Goal: Information Seeking & Learning: Learn about a topic

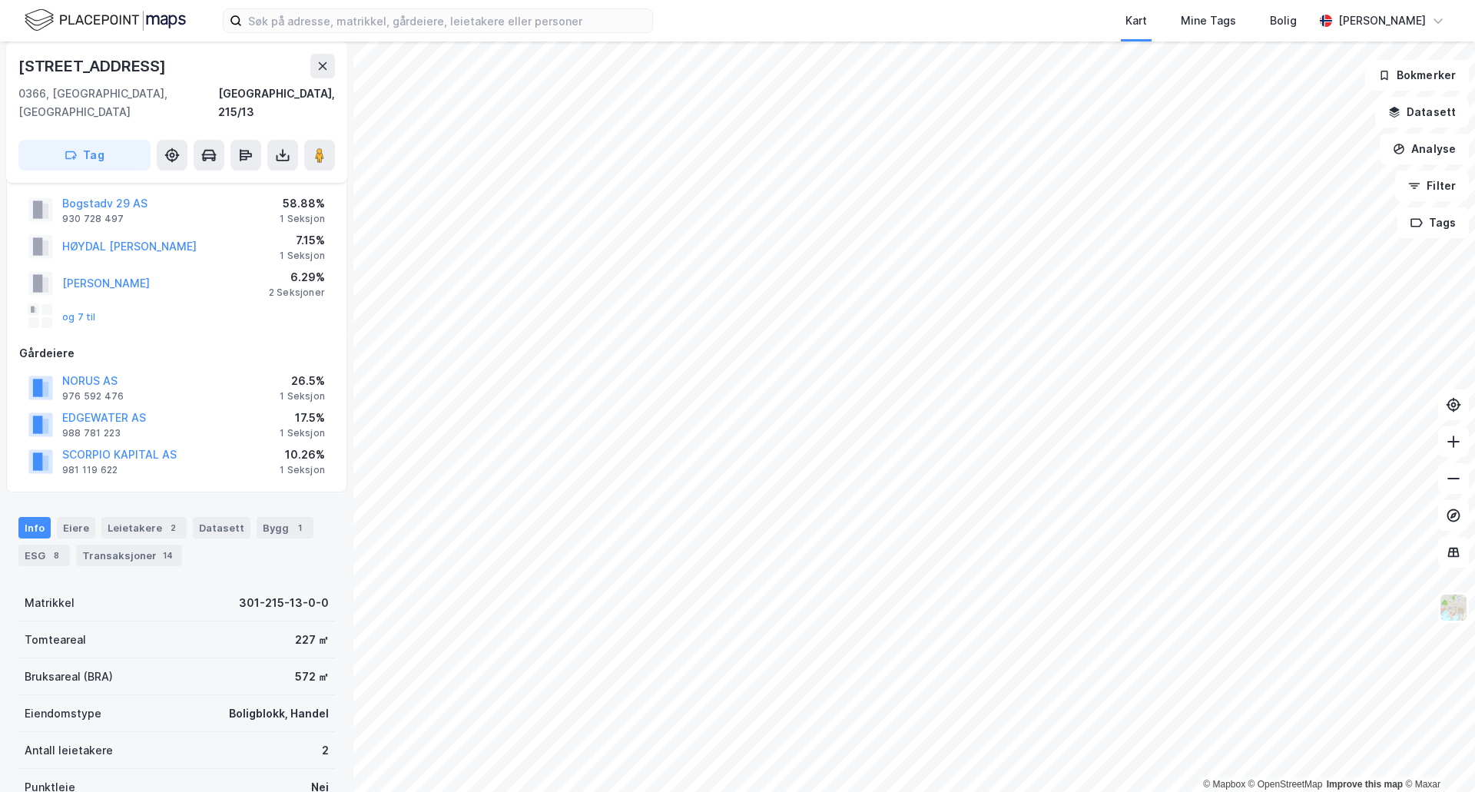
scroll to position [36, 0]
click at [149, 544] on div "Transaksjoner 14" at bounding box center [129, 555] width 106 height 22
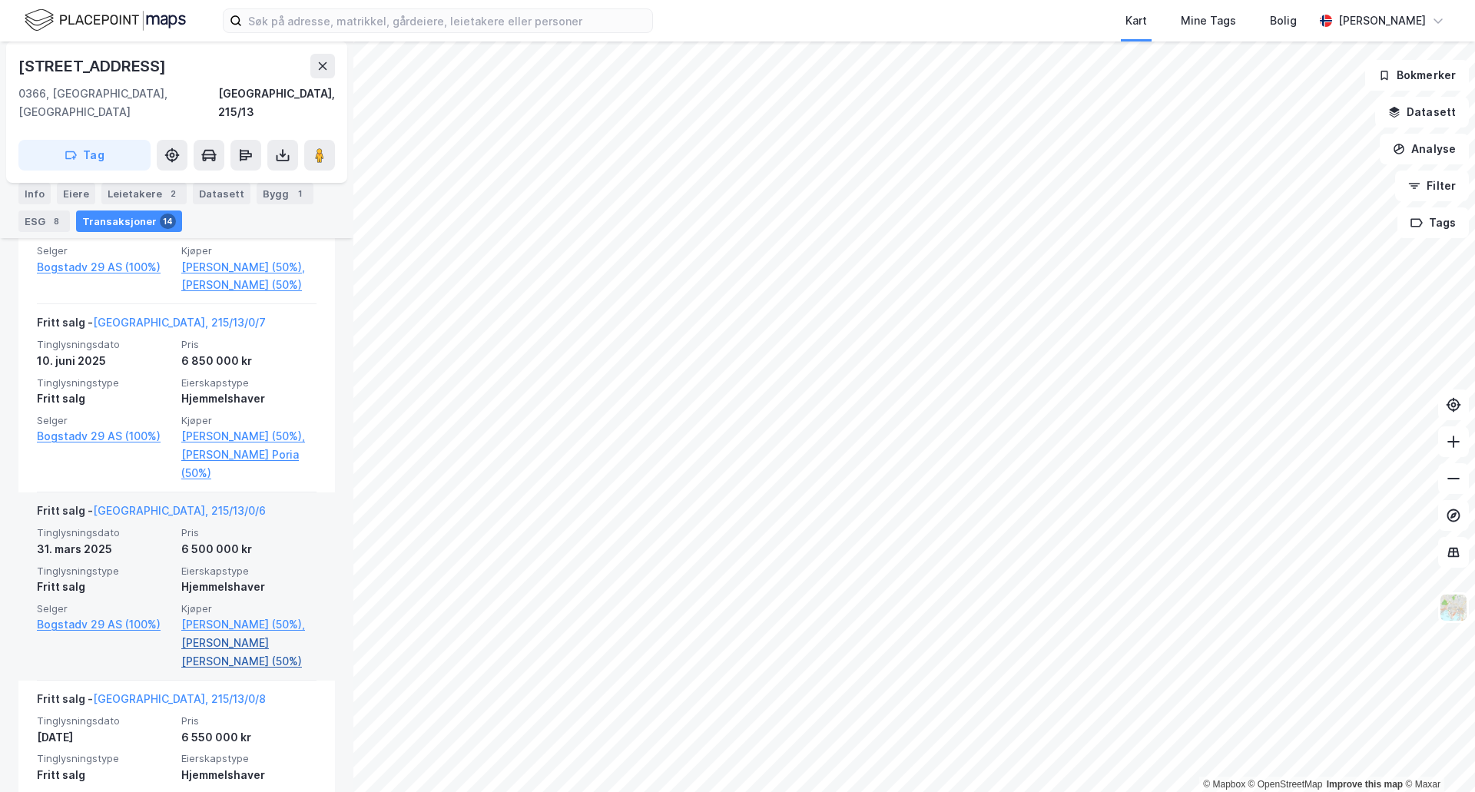
scroll to position [753, 0]
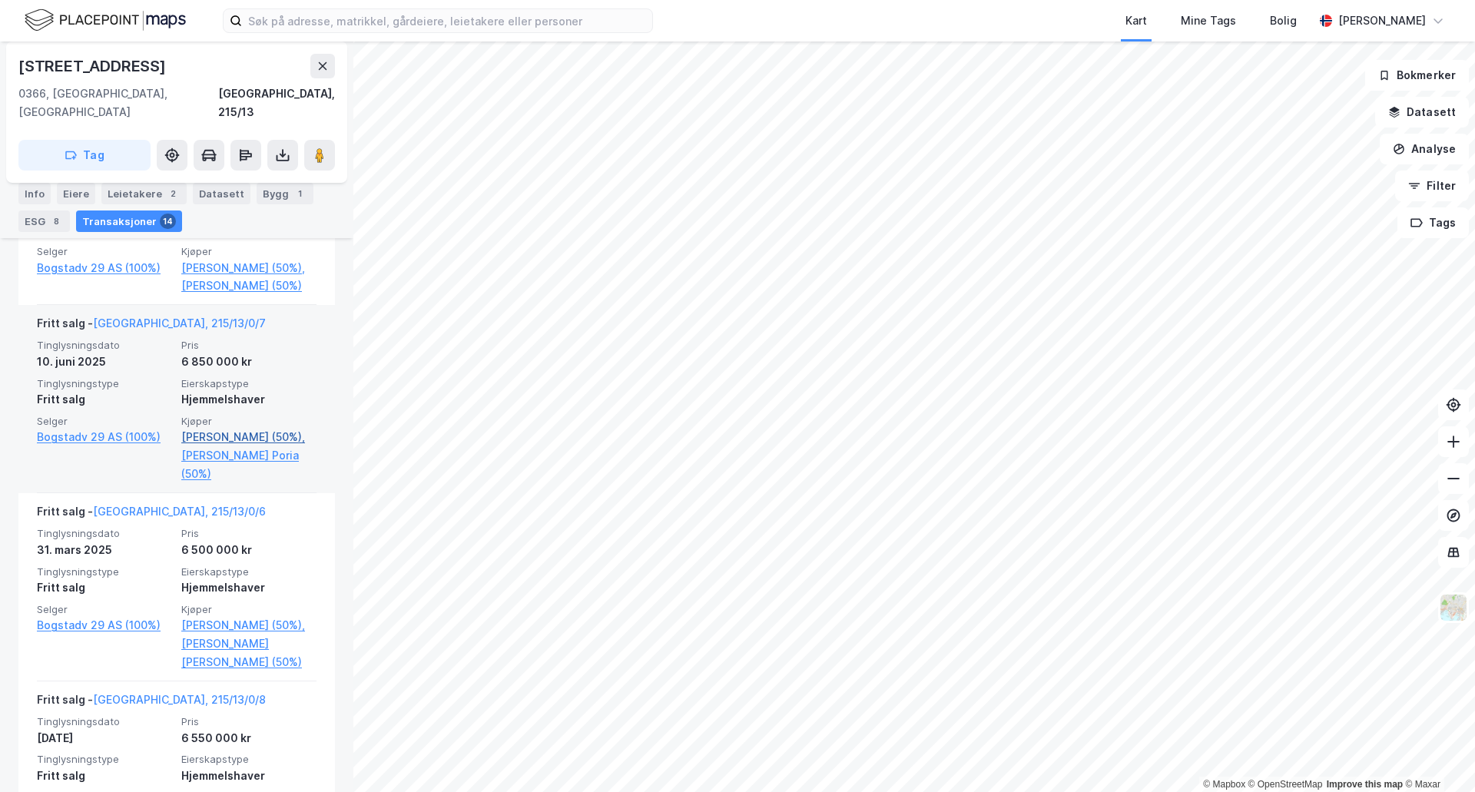
click at [234, 428] on link "[PERSON_NAME] (50%)," at bounding box center [248, 437] width 135 height 18
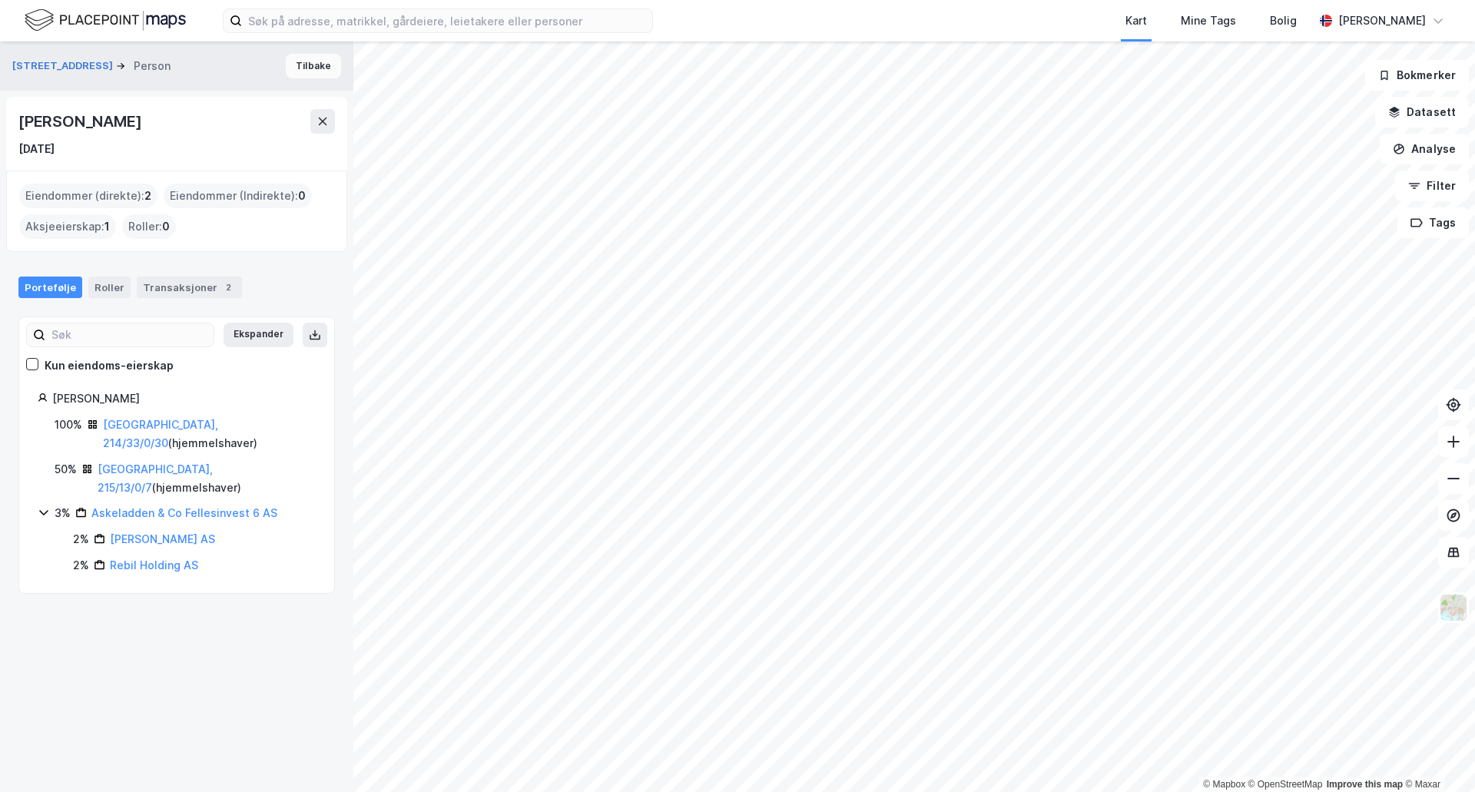
click at [306, 67] on button "Tilbake" at bounding box center [313, 66] width 55 height 25
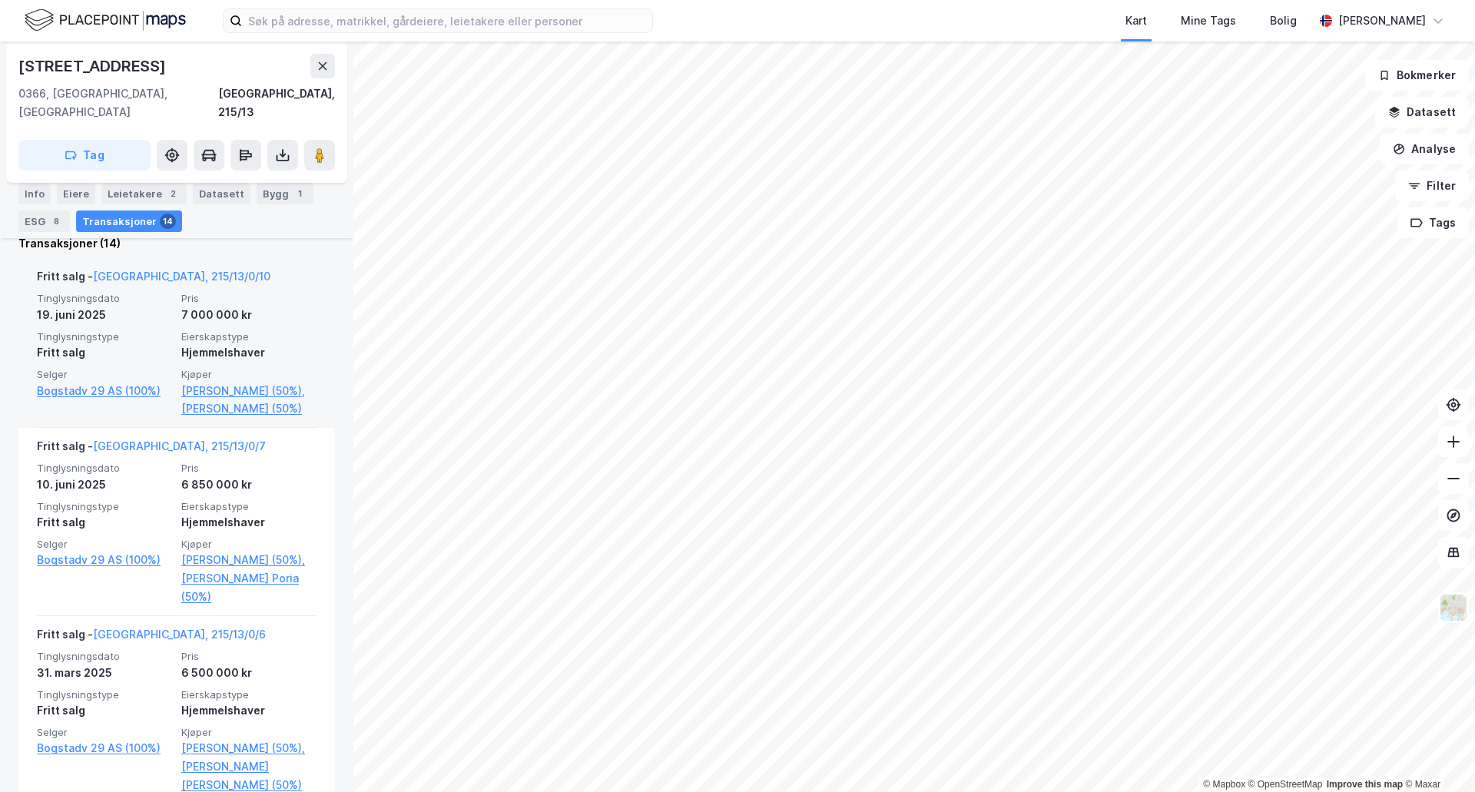
scroll to position [637, 0]
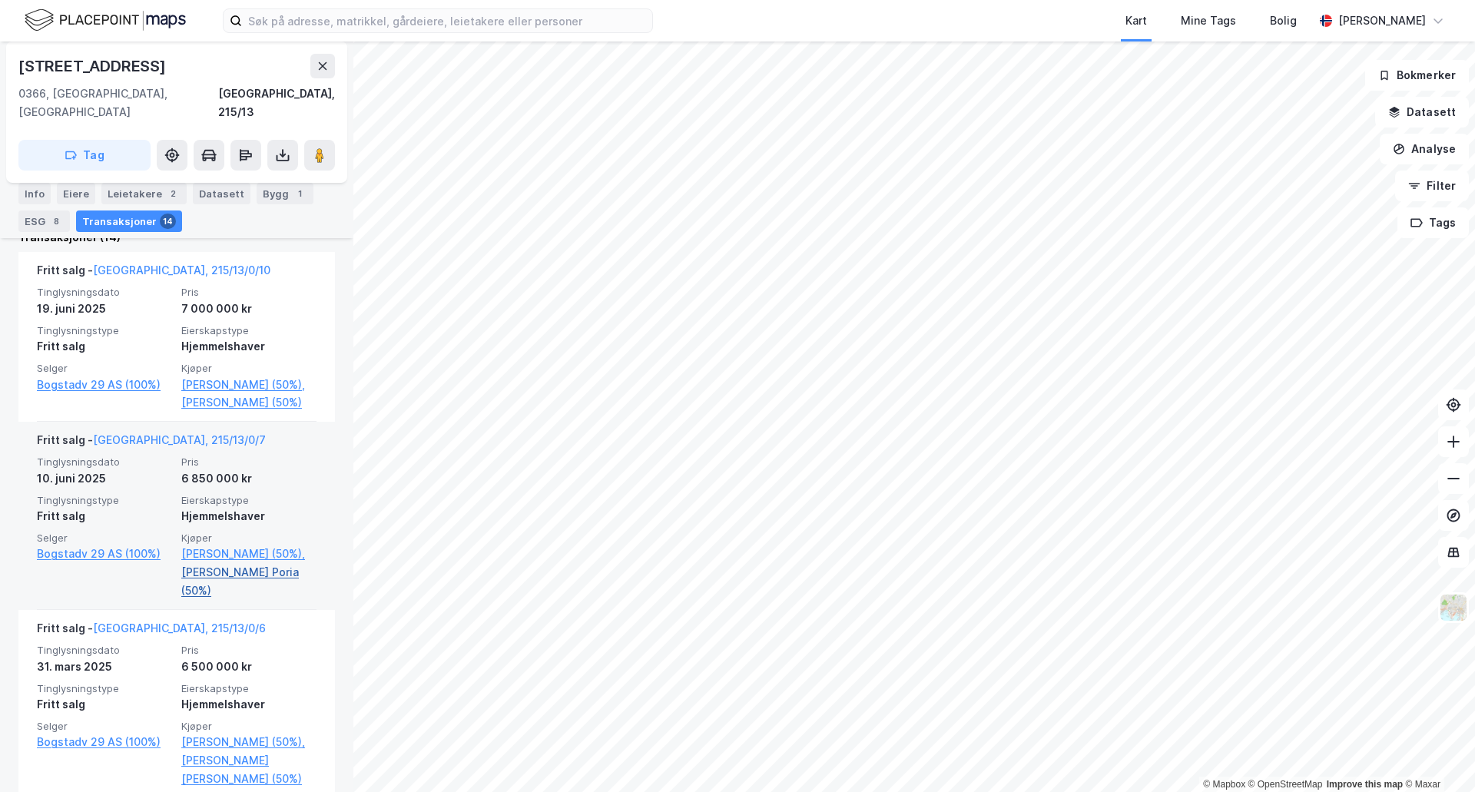
click at [234, 563] on link "[PERSON_NAME] Poria (50%)" at bounding box center [248, 581] width 135 height 37
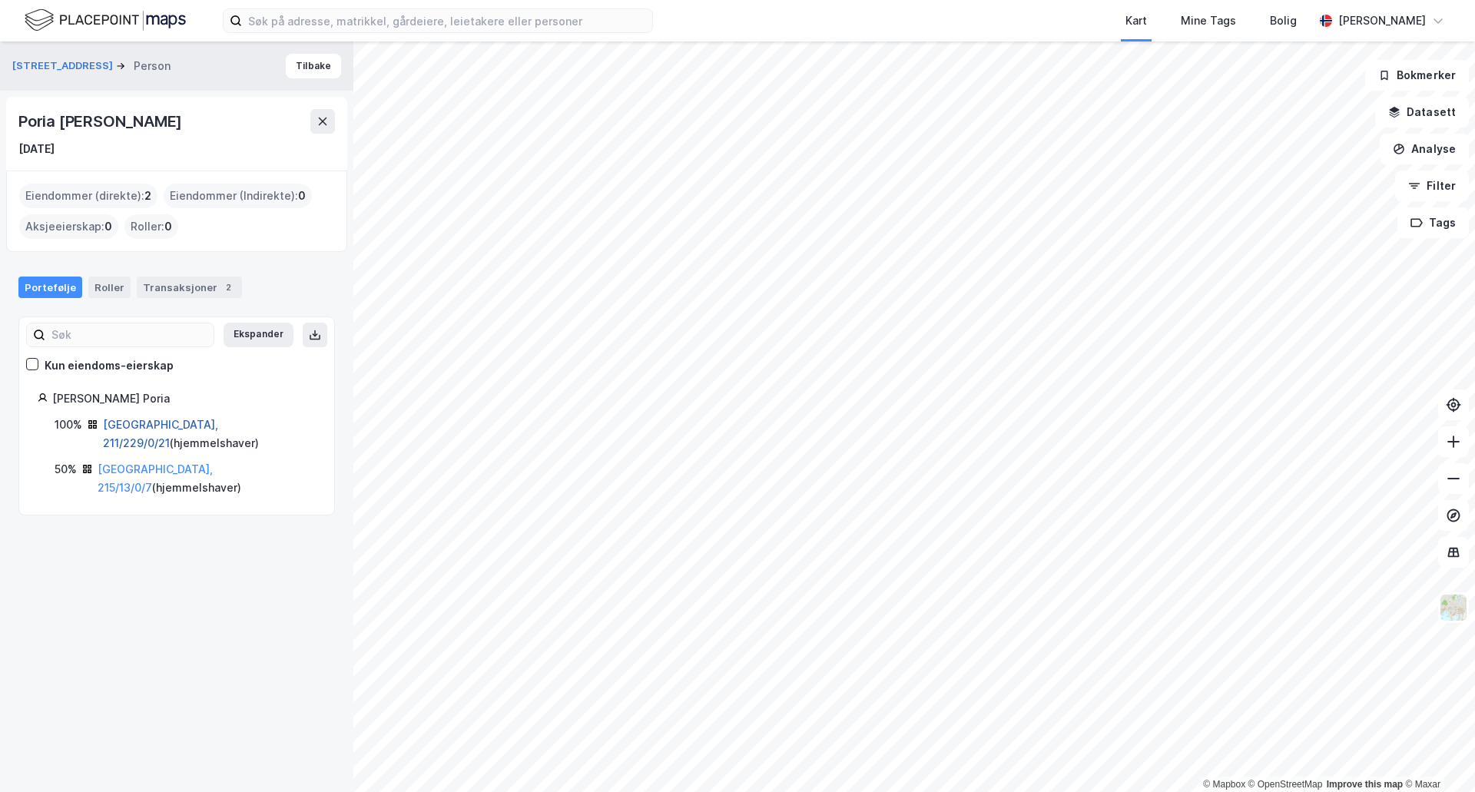
click at [147, 426] on link "[GEOGRAPHIC_DATA], 211/229/0/21" at bounding box center [160, 433] width 115 height 31
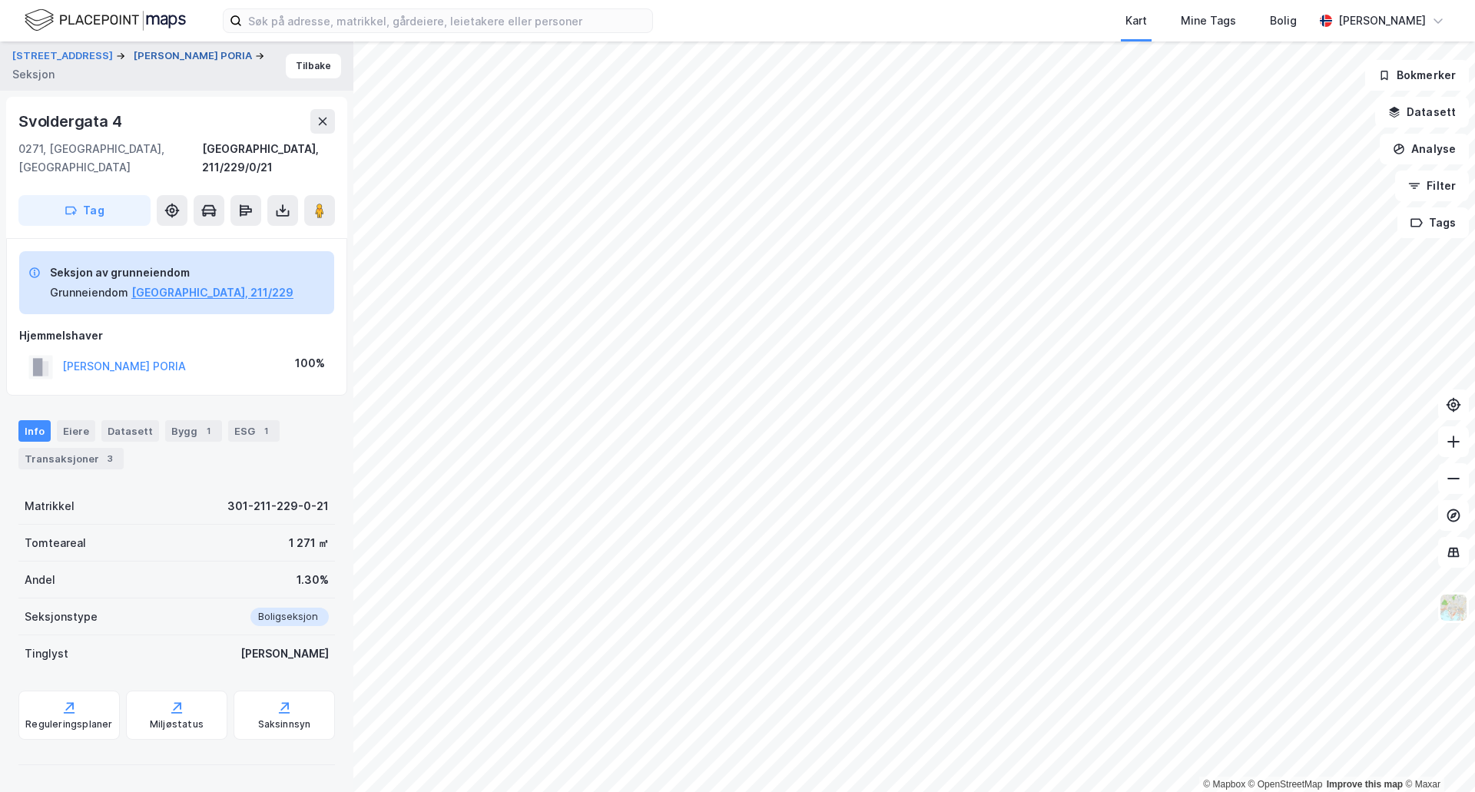
click at [134, 64] on button "[PERSON_NAME] PORIA" at bounding box center [194, 55] width 121 height 15
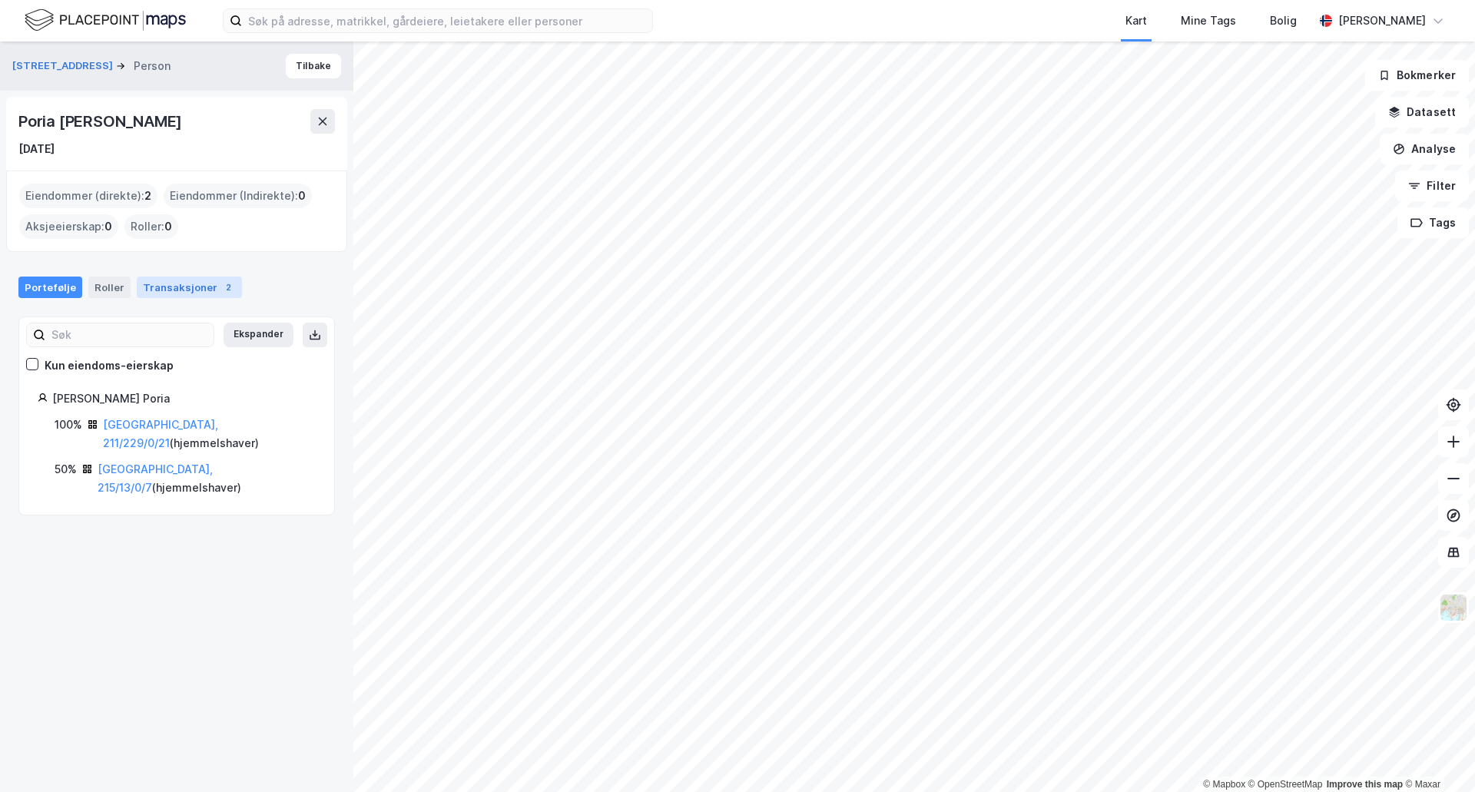
click at [193, 286] on div "Transaksjoner 2" at bounding box center [189, 288] width 105 height 22
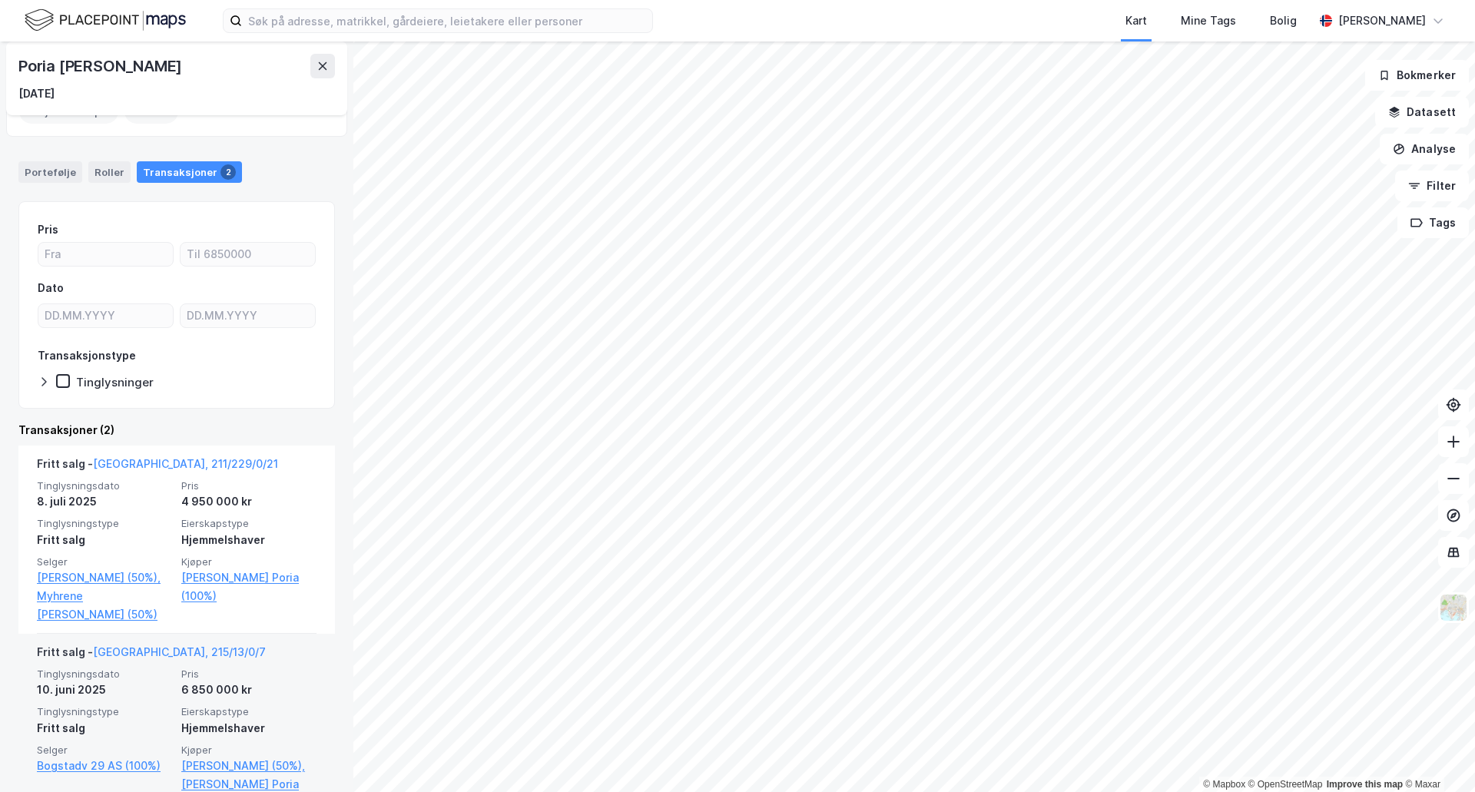
scroll to position [126, 0]
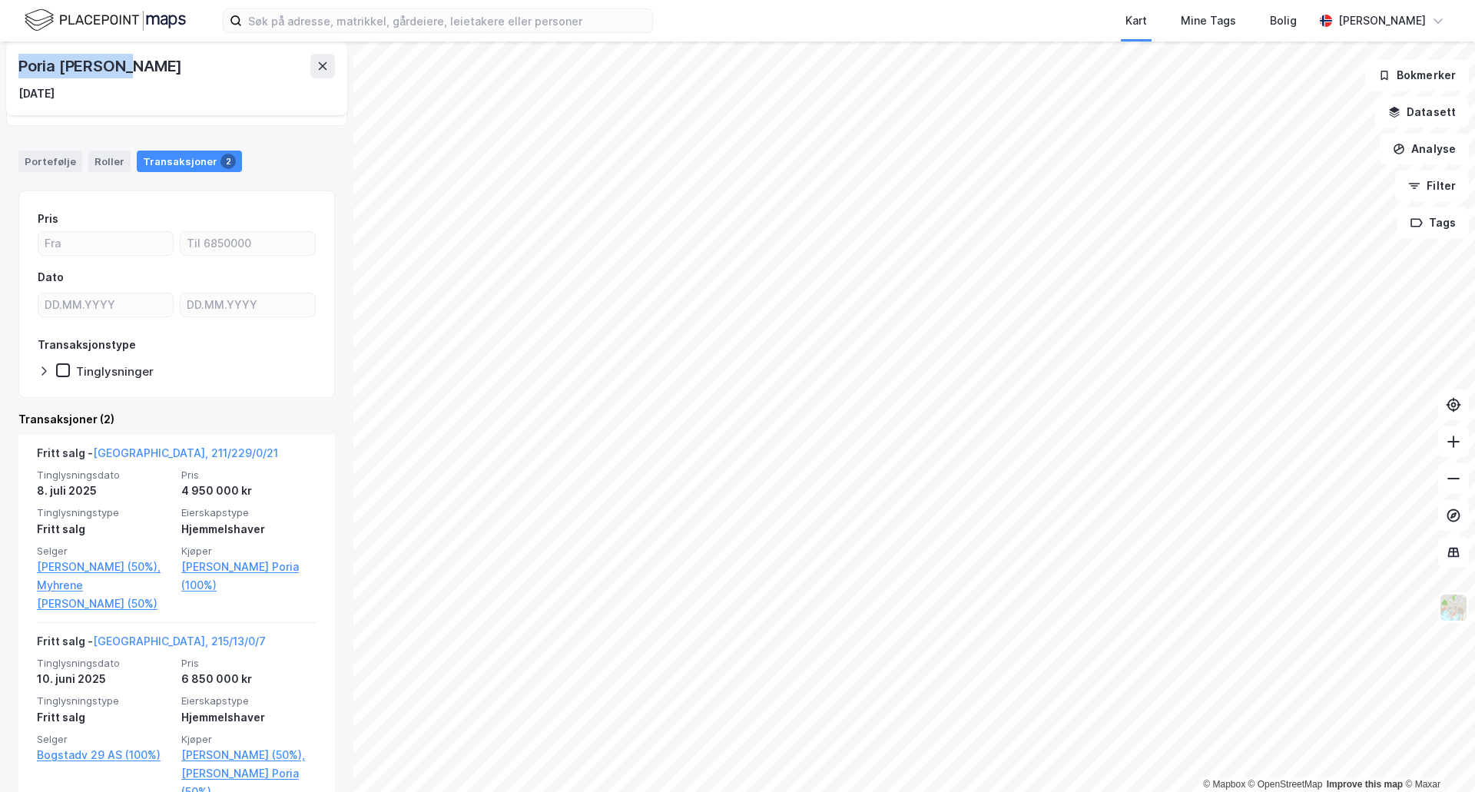
drag, startPoint x: 134, startPoint y: 69, endPoint x: 14, endPoint y: 65, distance: 120.7
click at [14, 65] on div "Poria [PERSON_NAME] [DATE]" at bounding box center [176, 78] width 341 height 74
copy div "Poria [PERSON_NAME]"
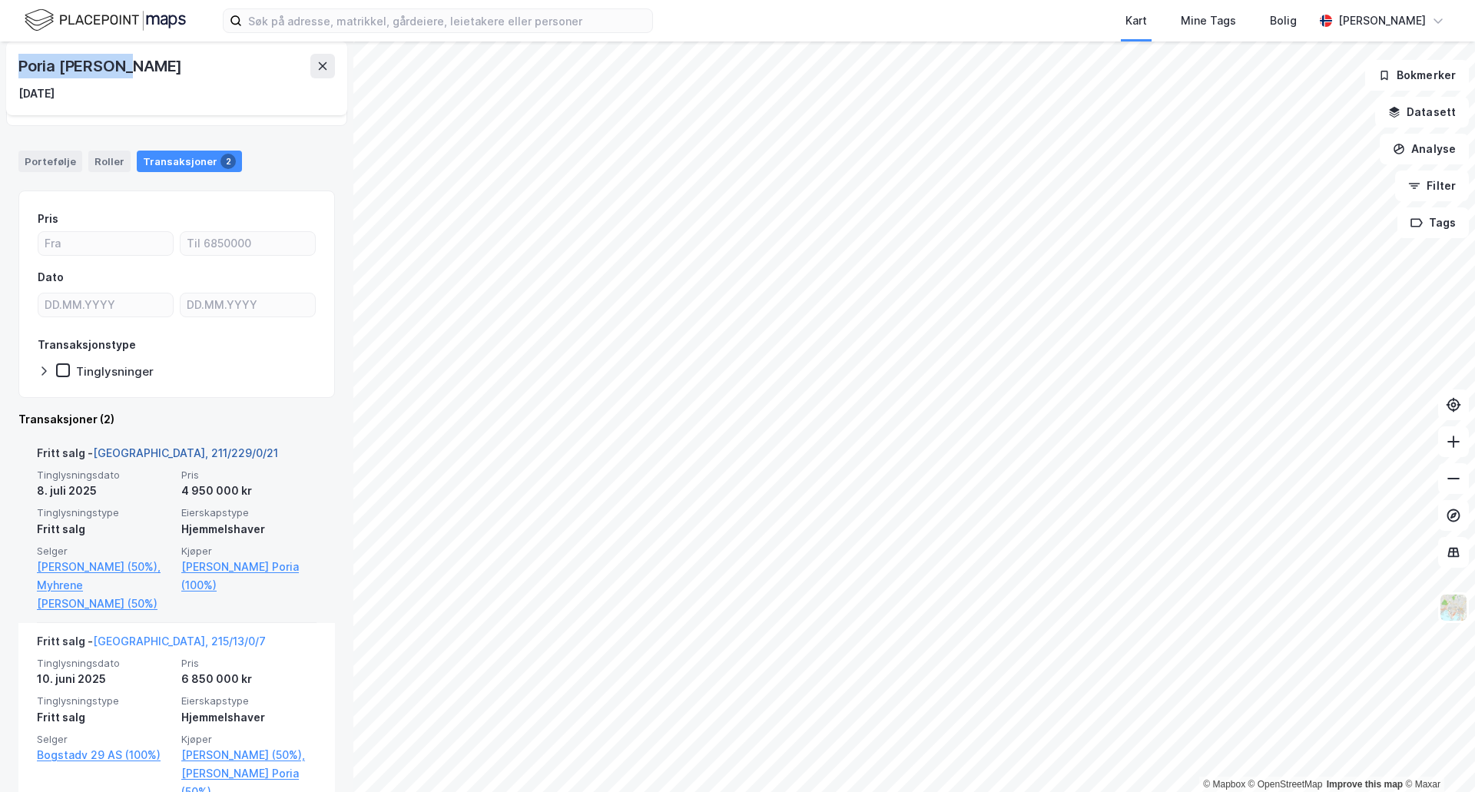
click at [147, 452] on link "[GEOGRAPHIC_DATA], 211/229/0/21" at bounding box center [185, 452] width 185 height 13
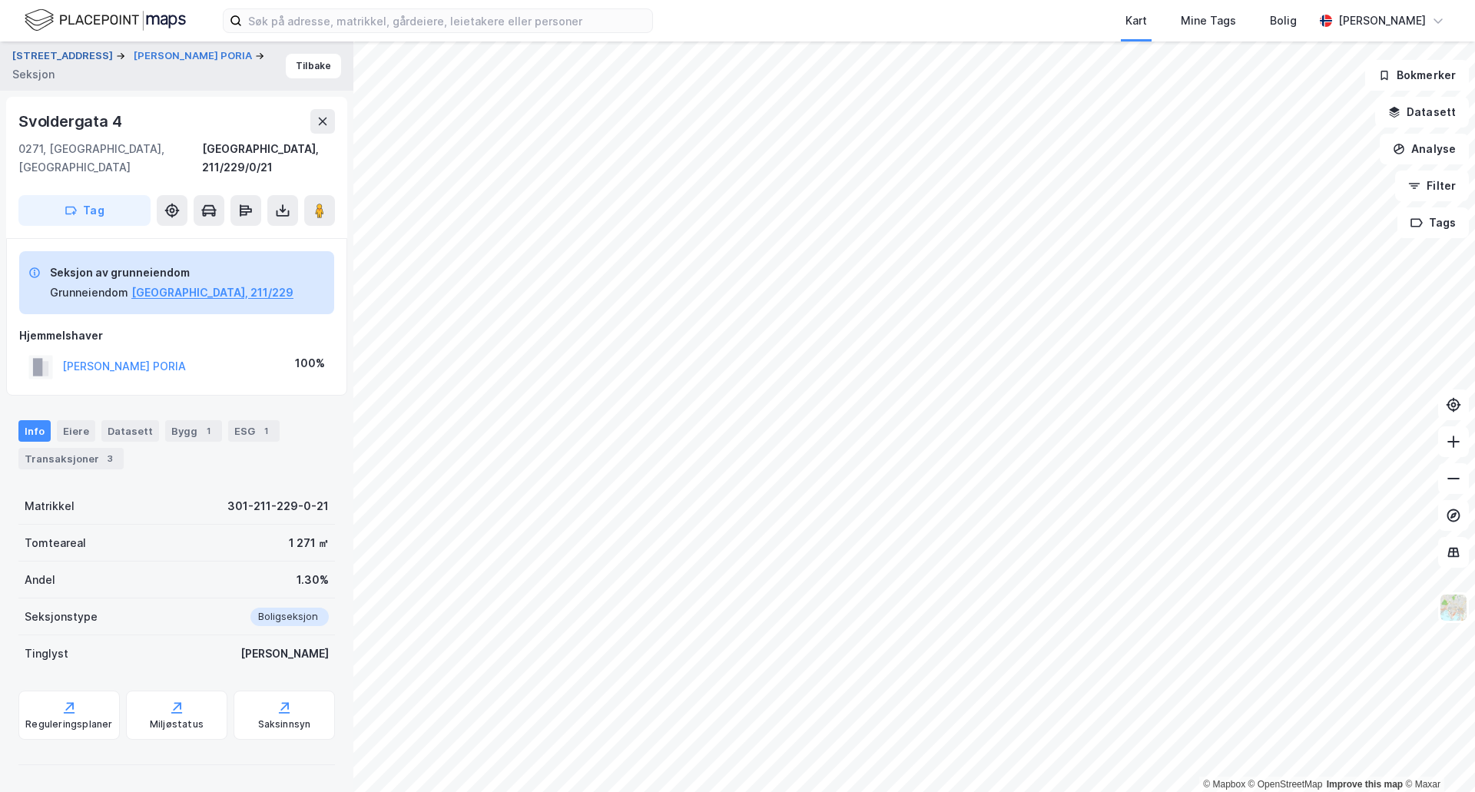
click at [78, 64] on button "[STREET_ADDRESS]" at bounding box center [64, 55] width 104 height 15
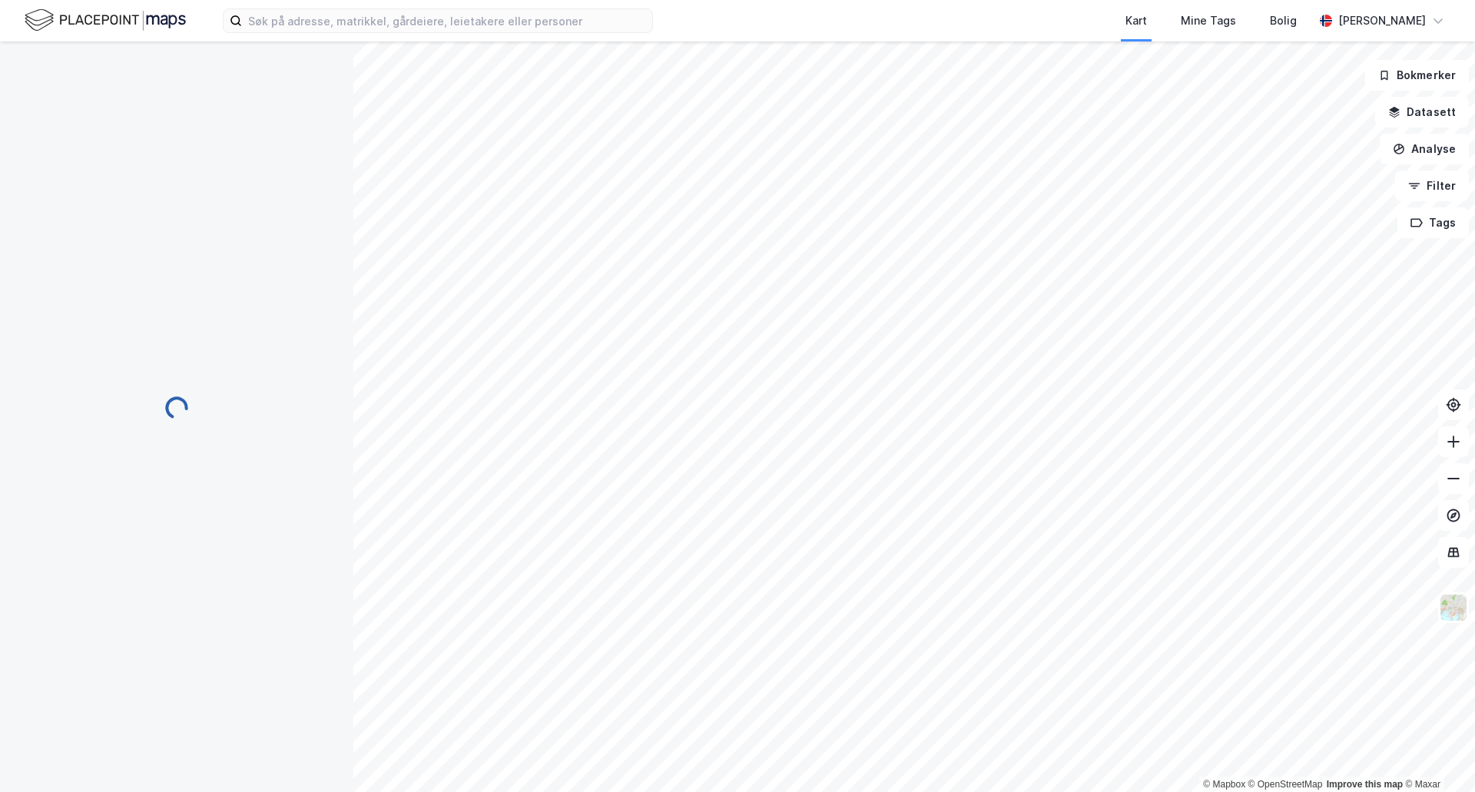
scroll to position [346, 0]
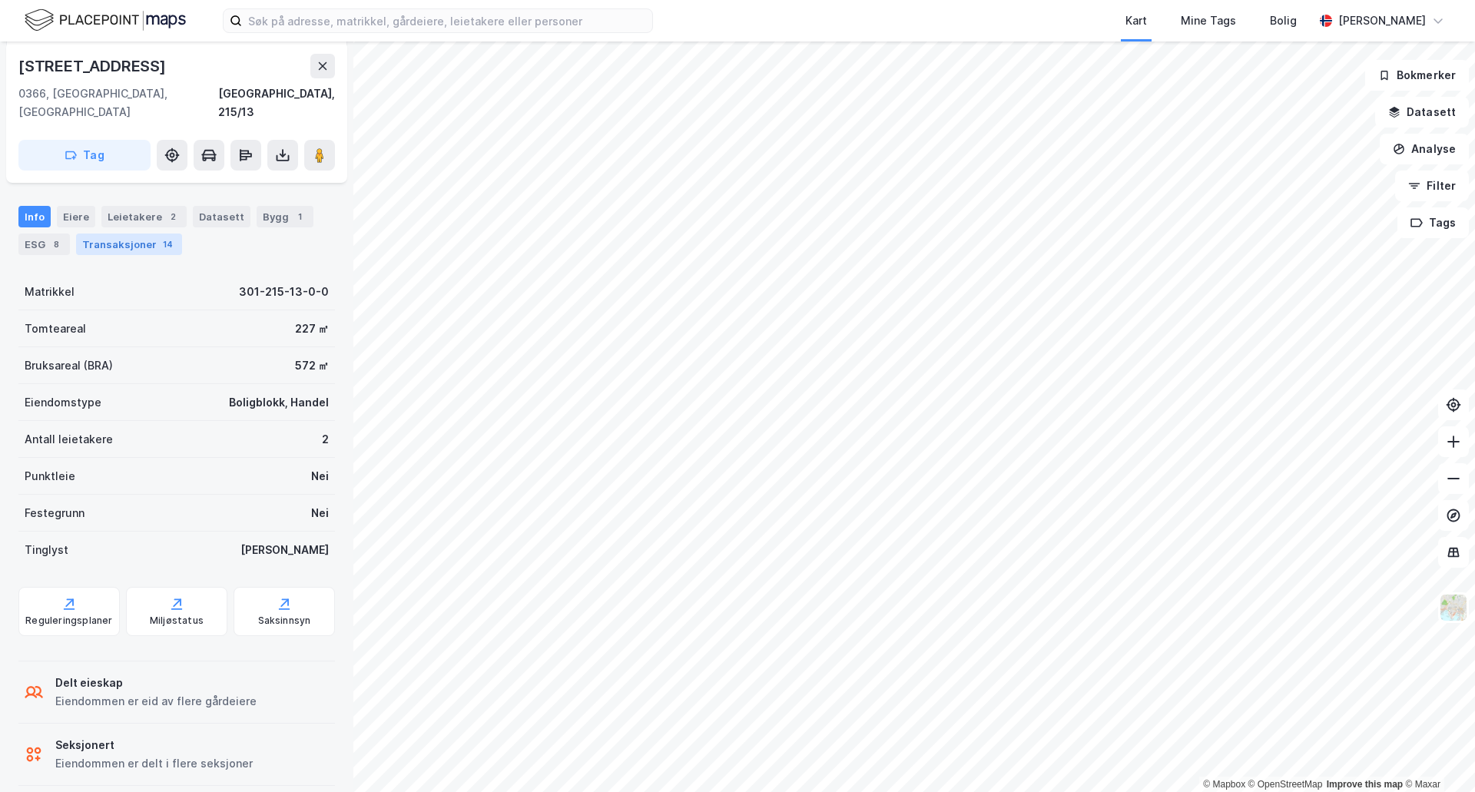
click at [144, 233] on div "Transaksjoner 14" at bounding box center [129, 244] width 106 height 22
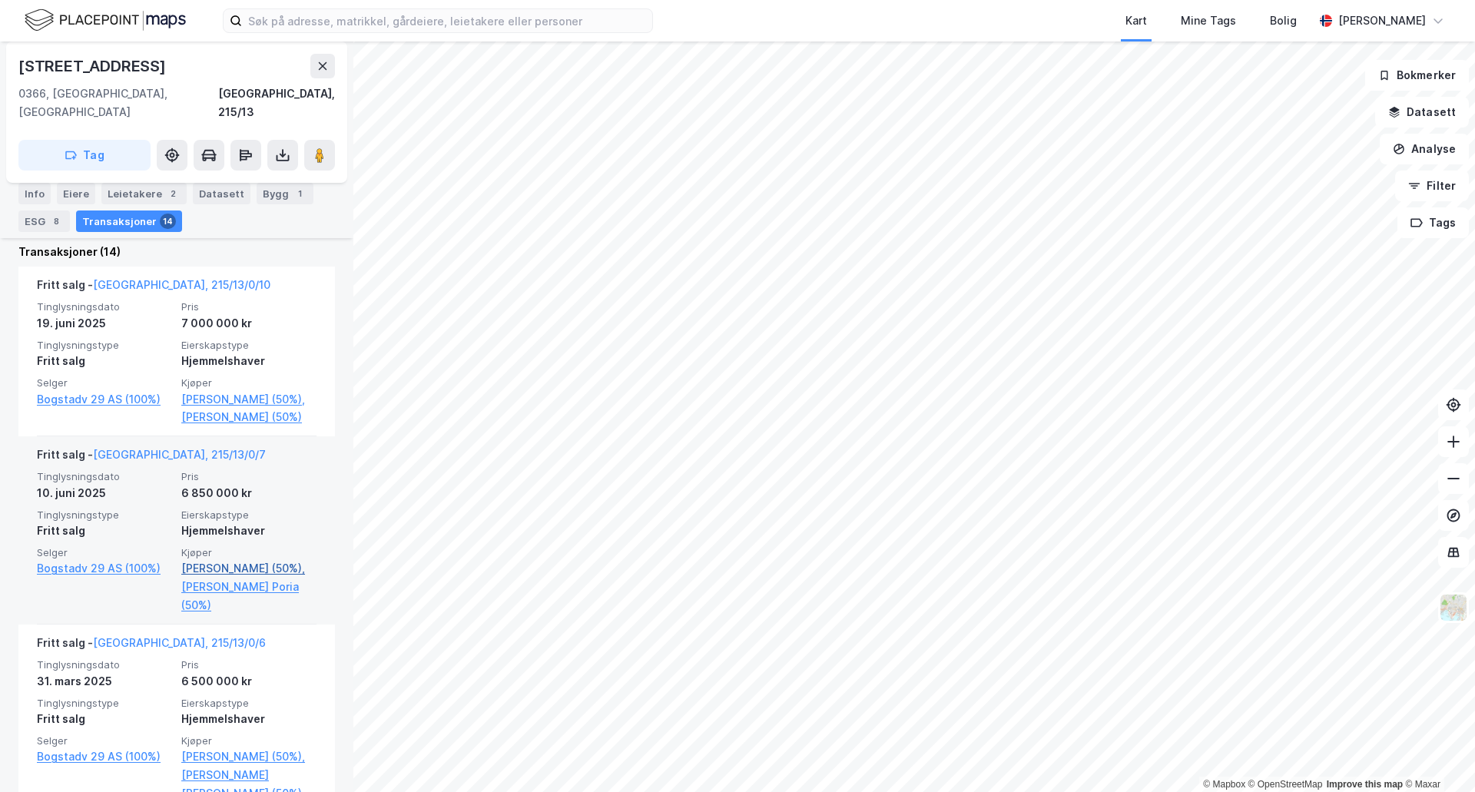
scroll to position [624, 0]
click at [230, 558] on link "[PERSON_NAME] (50%)," at bounding box center [248, 567] width 135 height 18
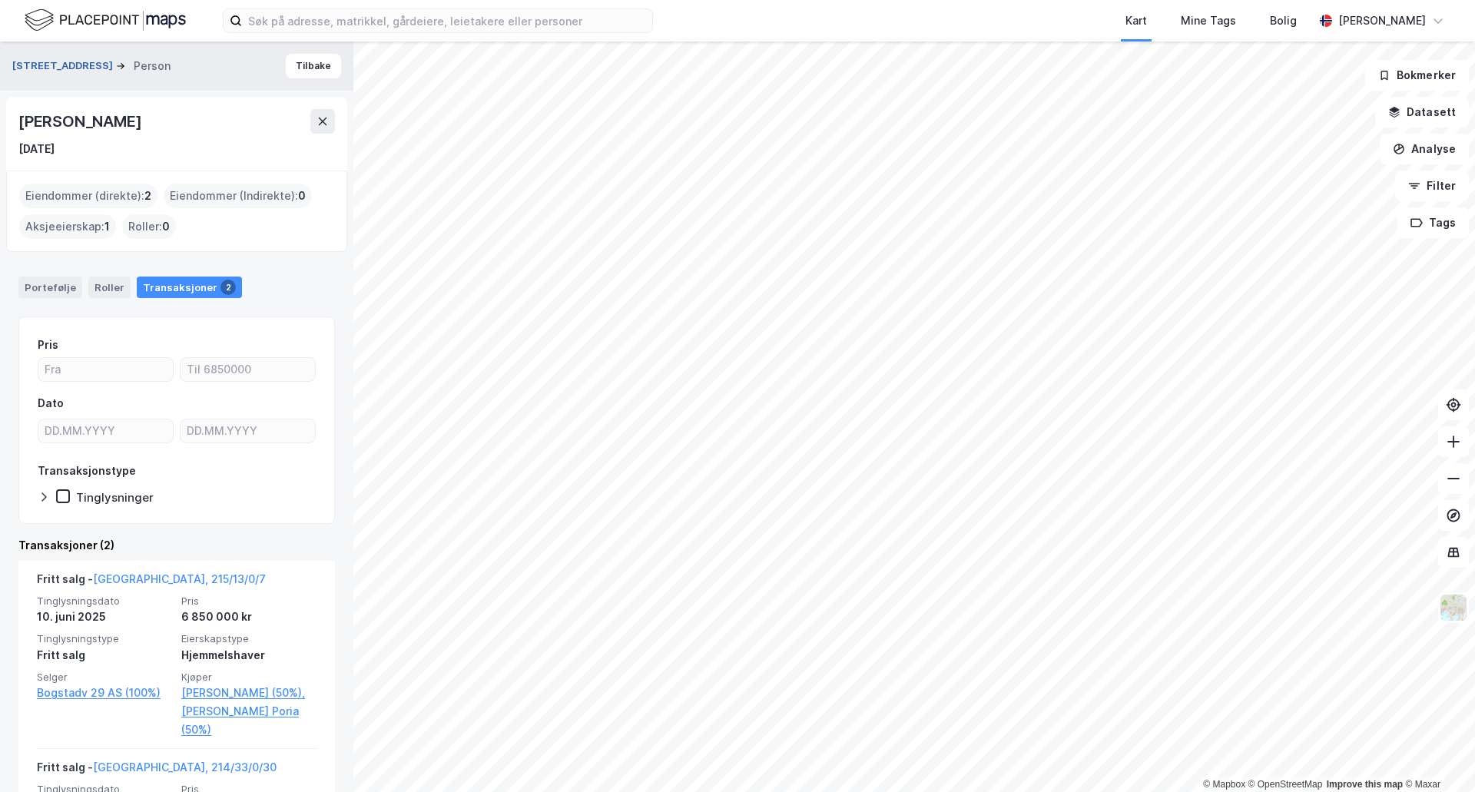
click at [58, 69] on button "[STREET_ADDRESS]" at bounding box center [64, 65] width 104 height 15
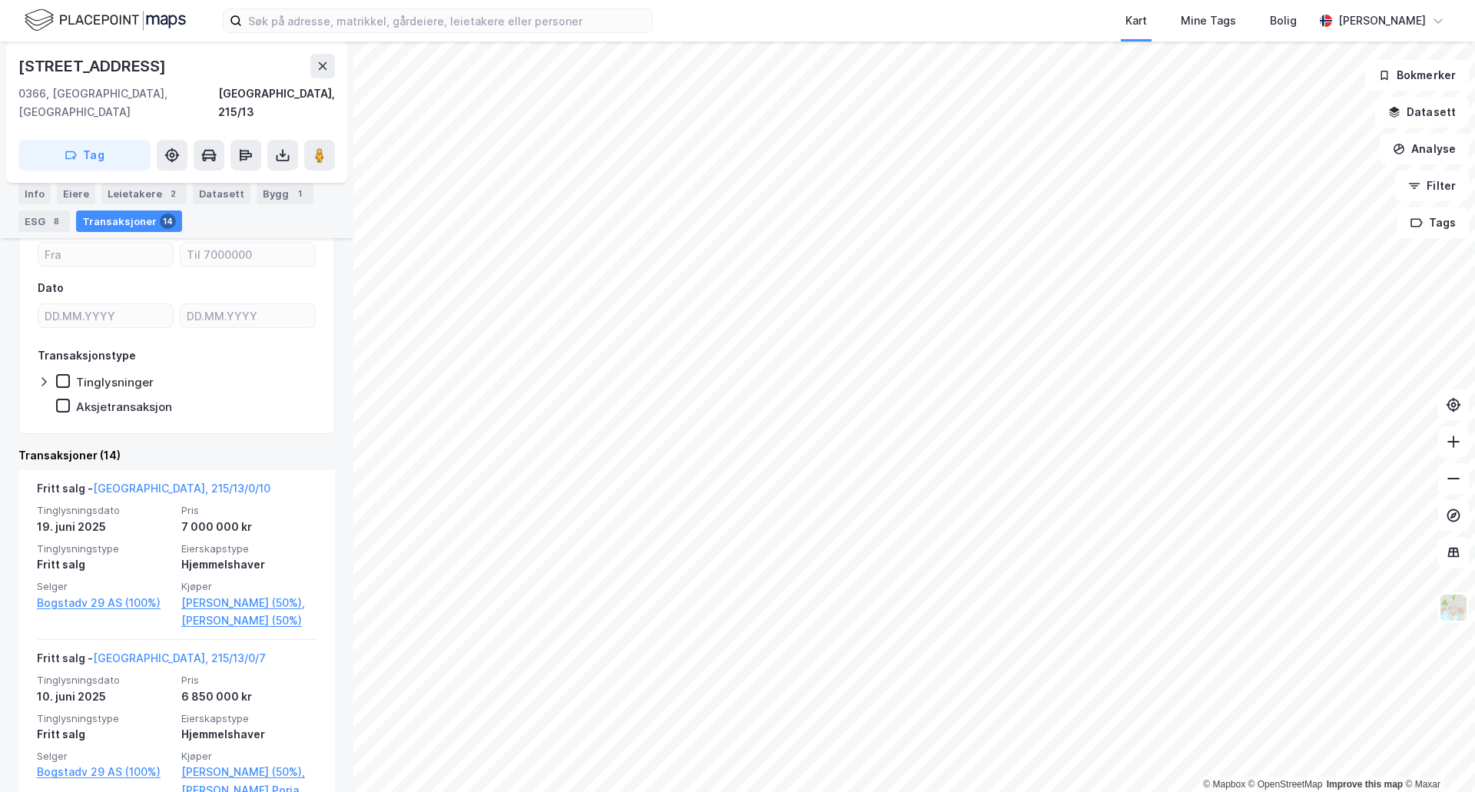
scroll to position [687, 0]
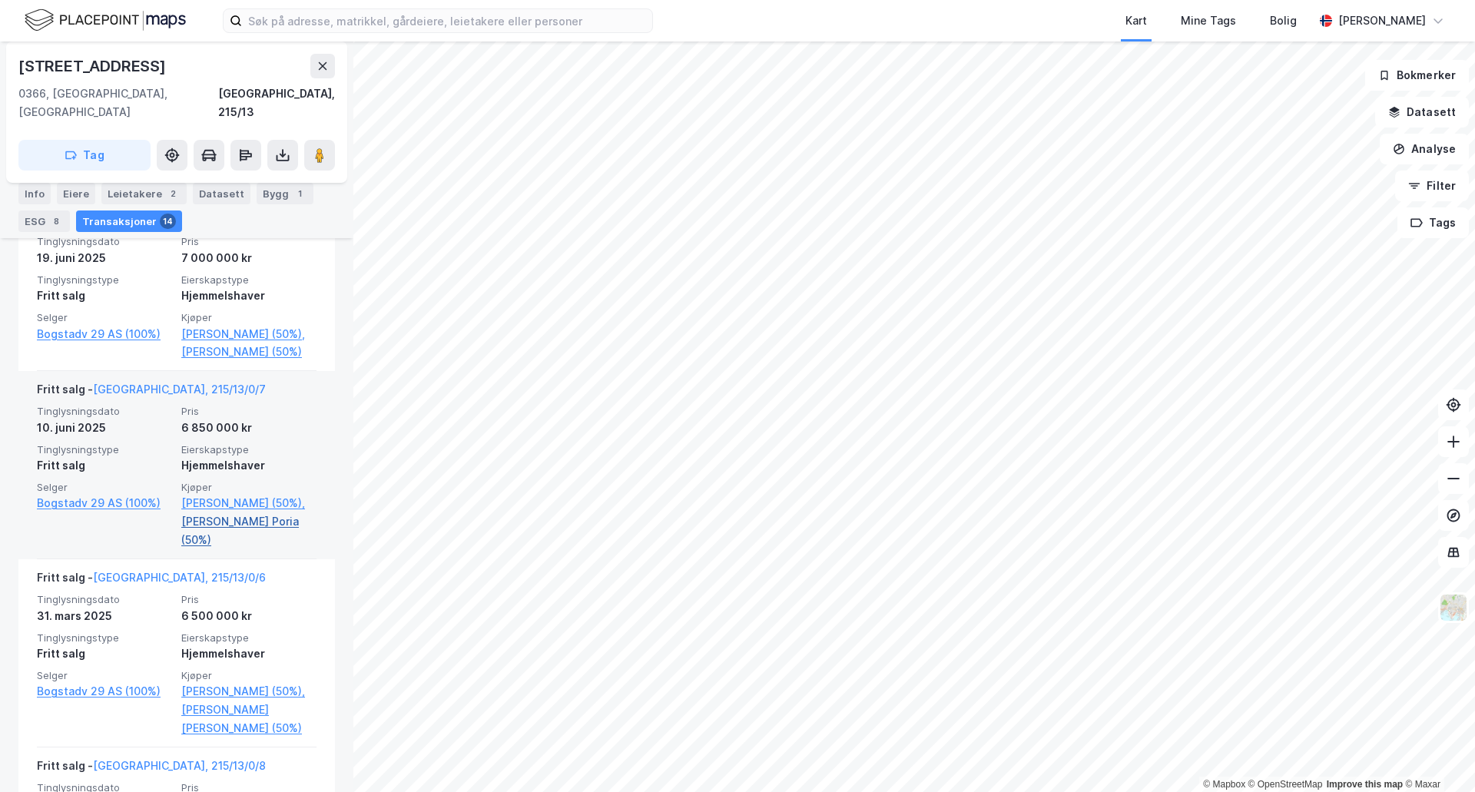
click at [243, 512] on link "[PERSON_NAME] Poria (50%)" at bounding box center [248, 530] width 135 height 37
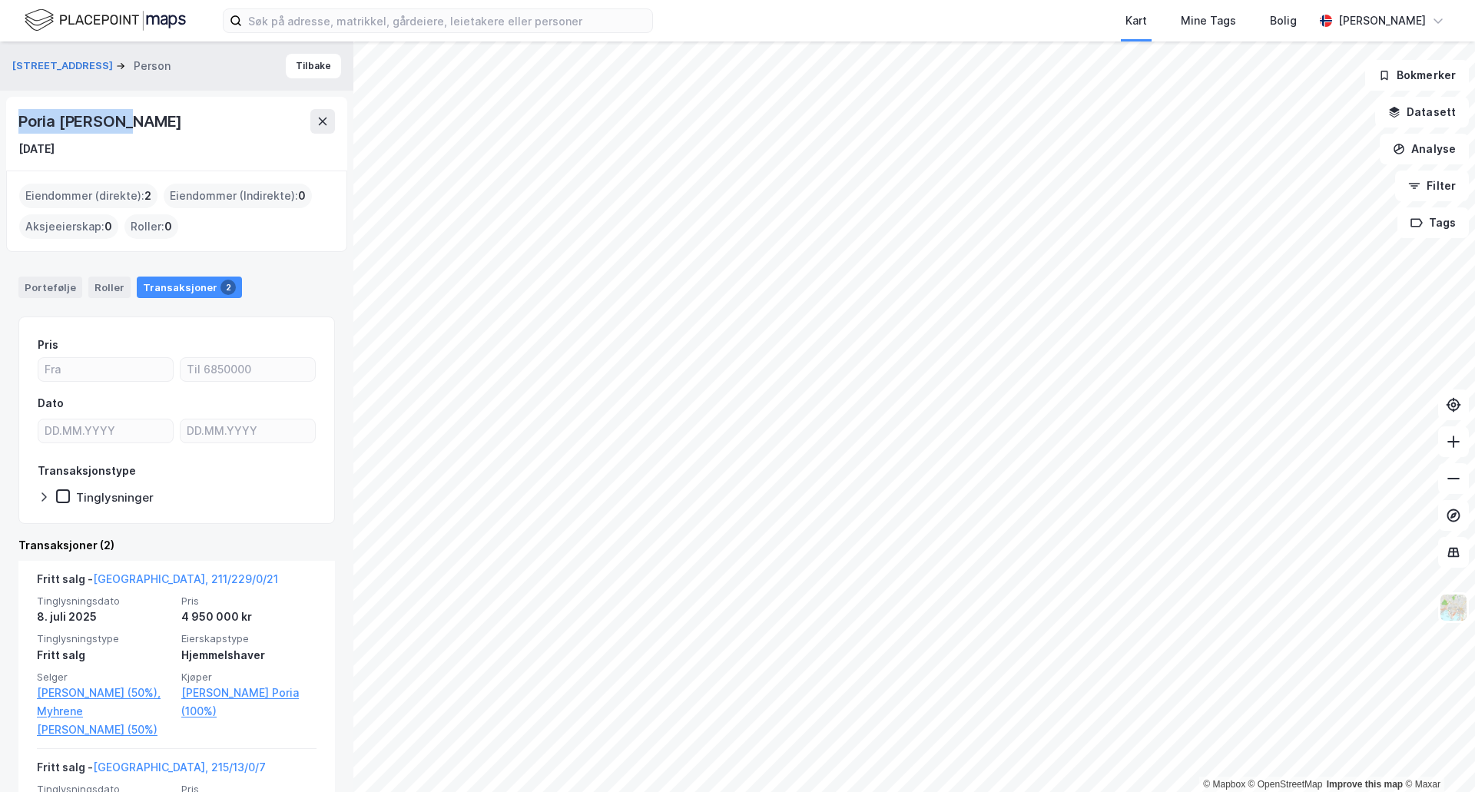
drag, startPoint x: 134, startPoint y: 121, endPoint x: 12, endPoint y: 103, distance: 123.4
click at [12, 103] on div "Poria [PERSON_NAME] [DATE]" at bounding box center [176, 134] width 341 height 74
copy div "Poria [PERSON_NAME]"
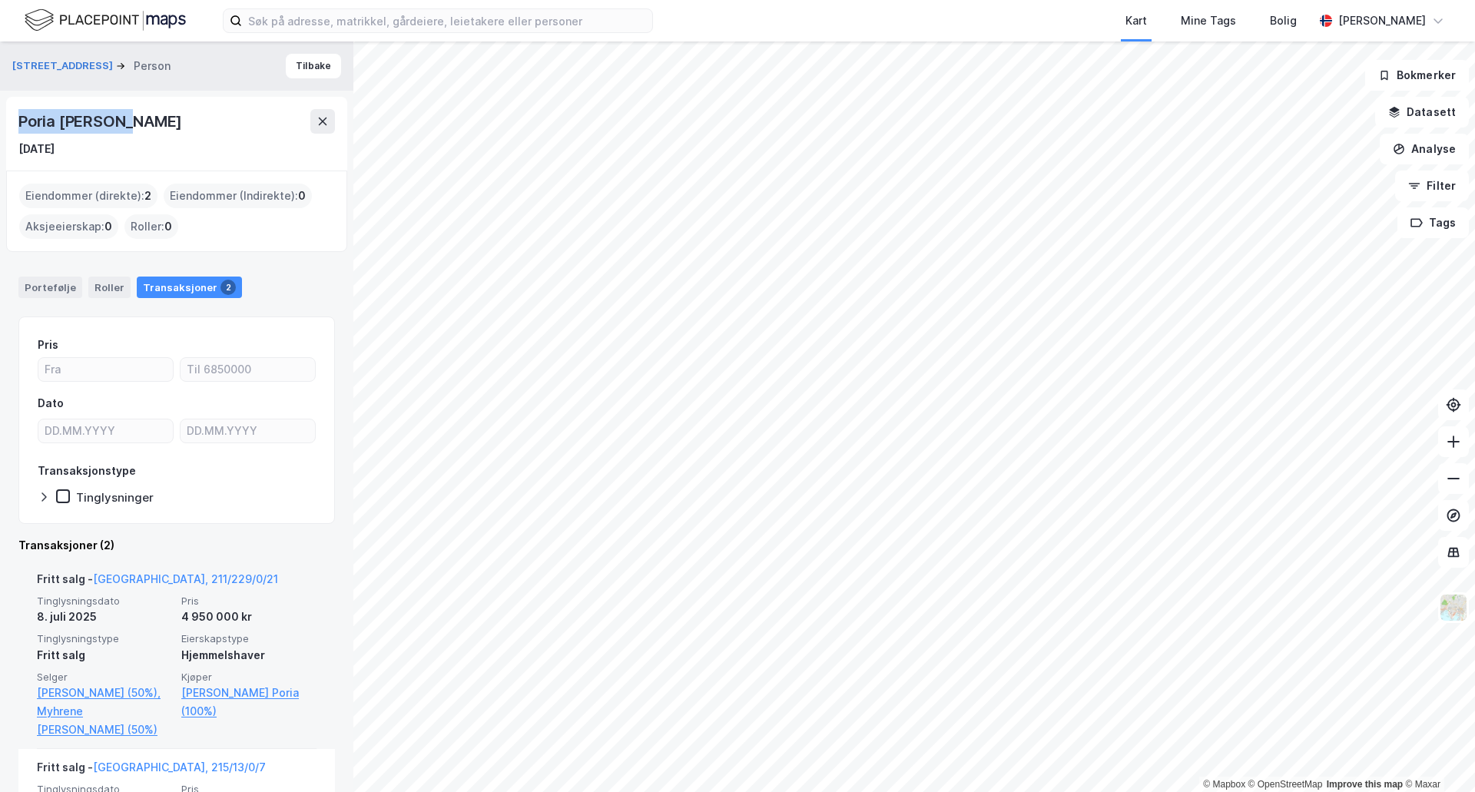
scroll to position [126, 0]
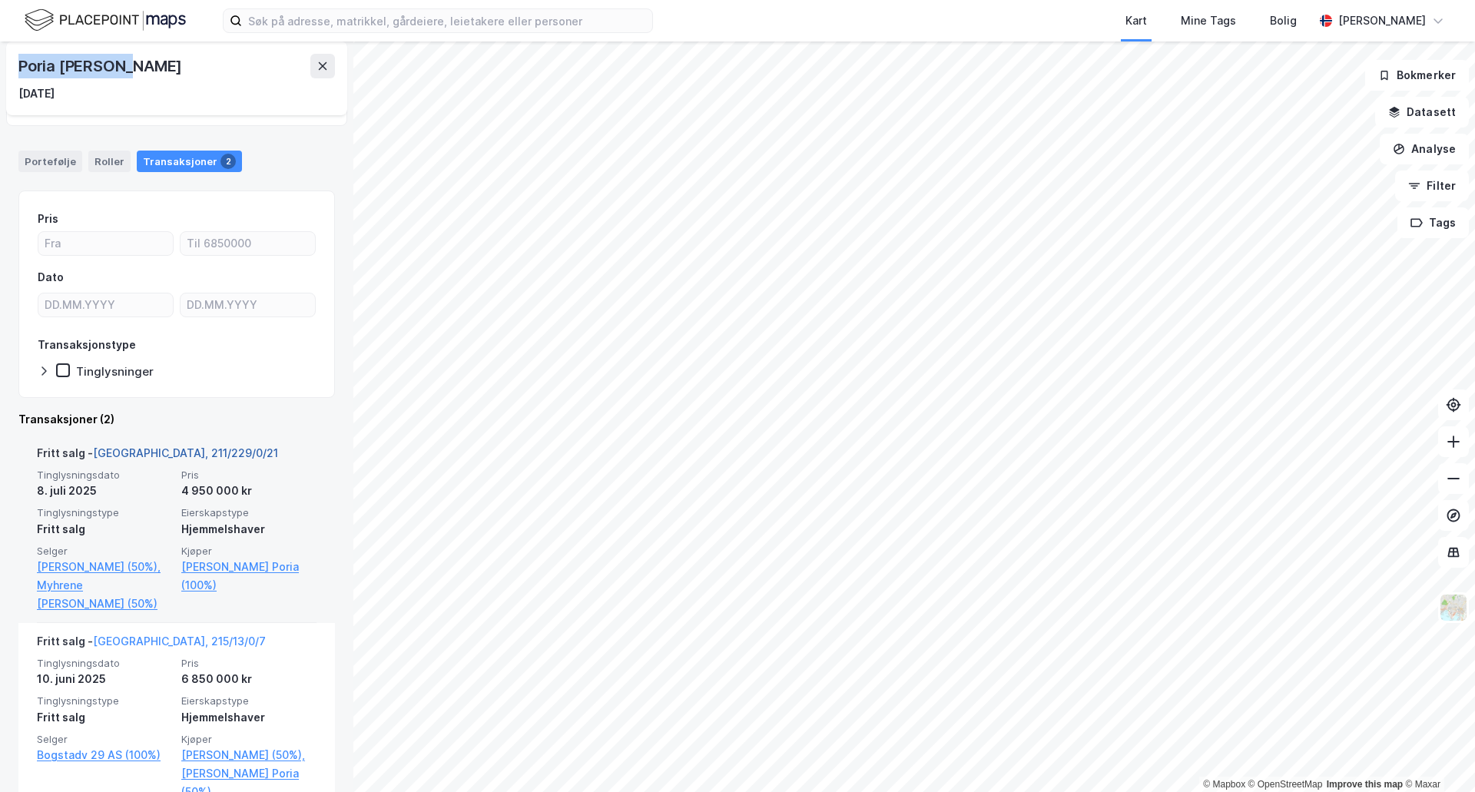
click at [159, 454] on link "[GEOGRAPHIC_DATA], 211/229/0/21" at bounding box center [185, 452] width 185 height 13
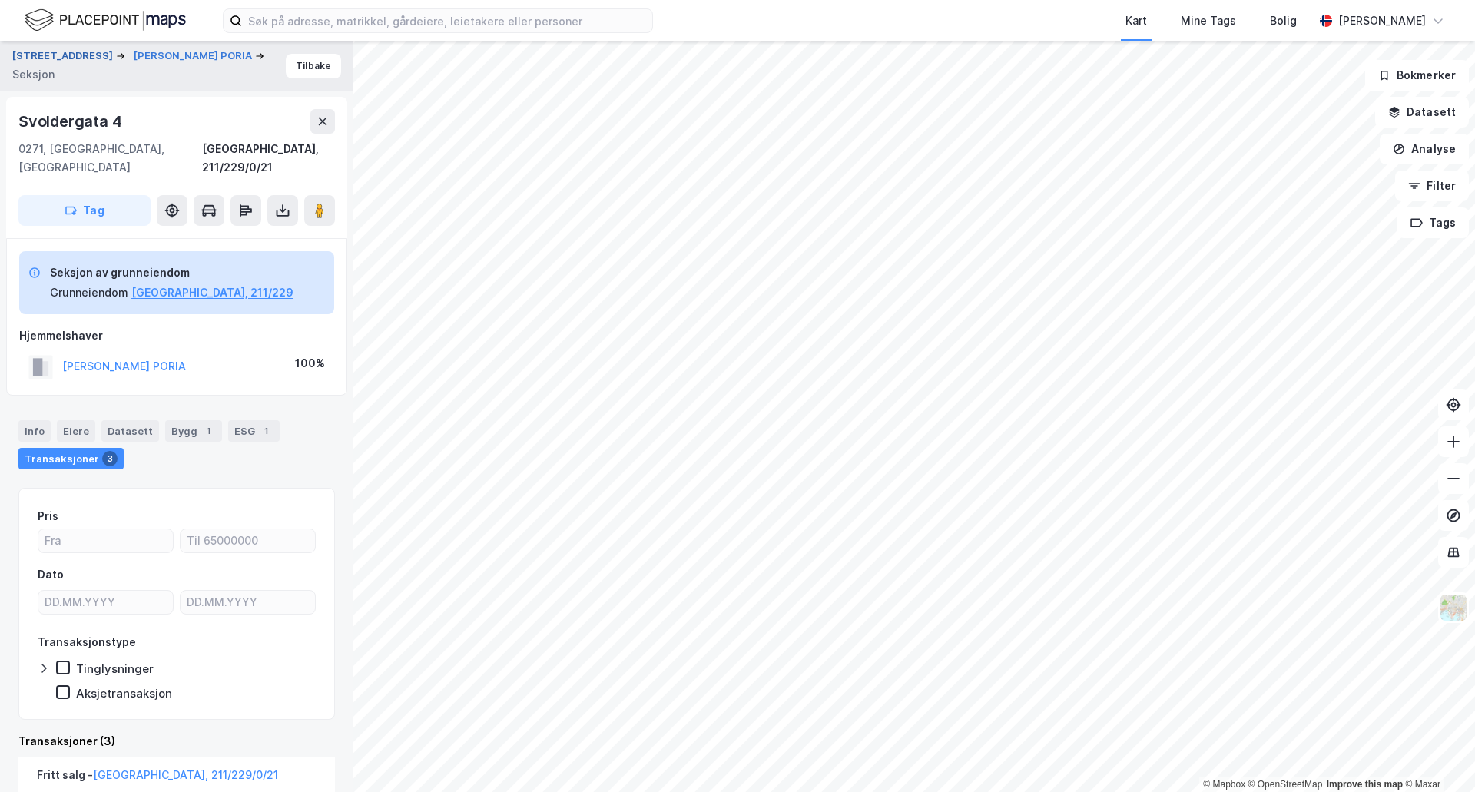
click at [76, 64] on button "[STREET_ADDRESS]" at bounding box center [64, 55] width 104 height 15
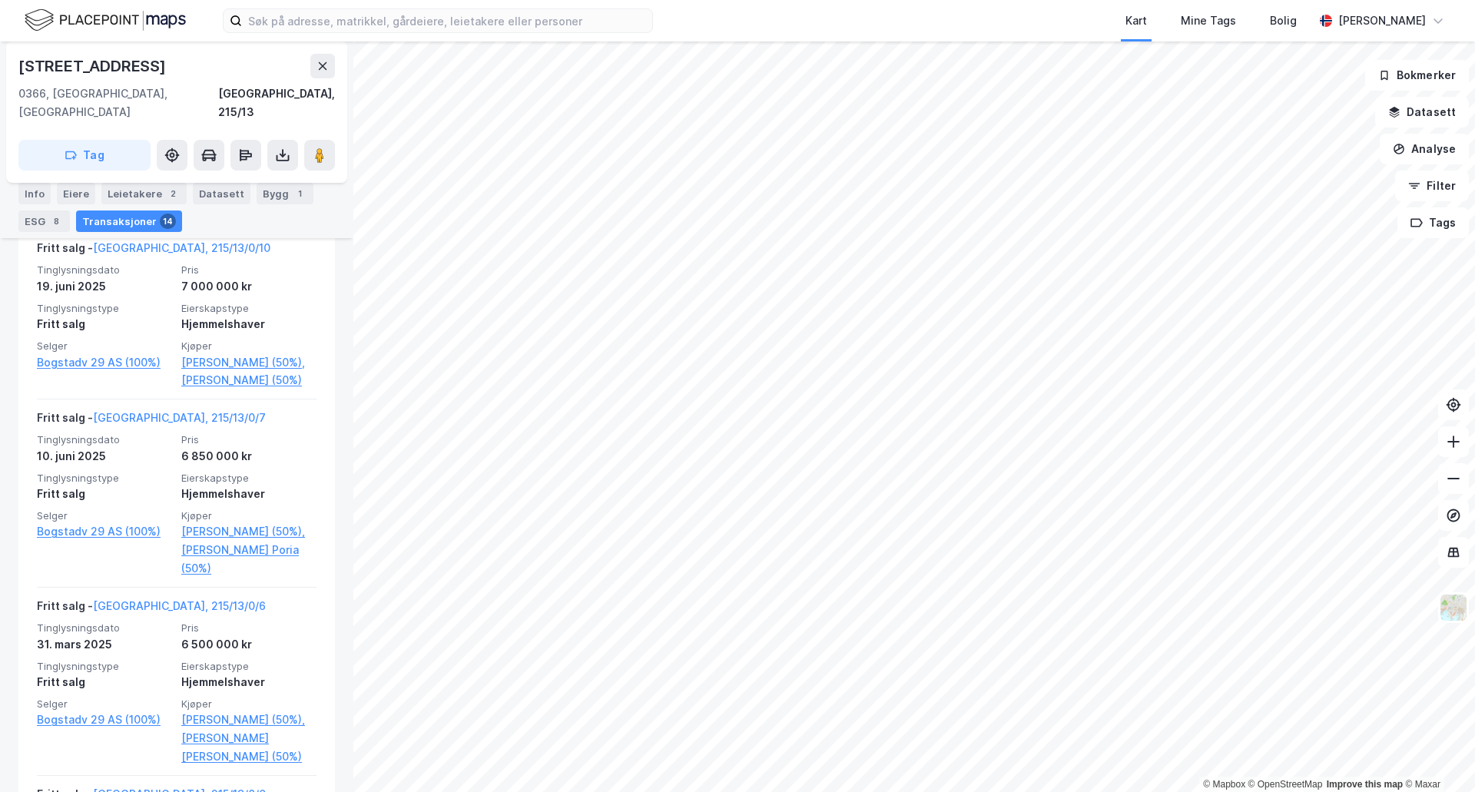
scroll to position [660, 0]
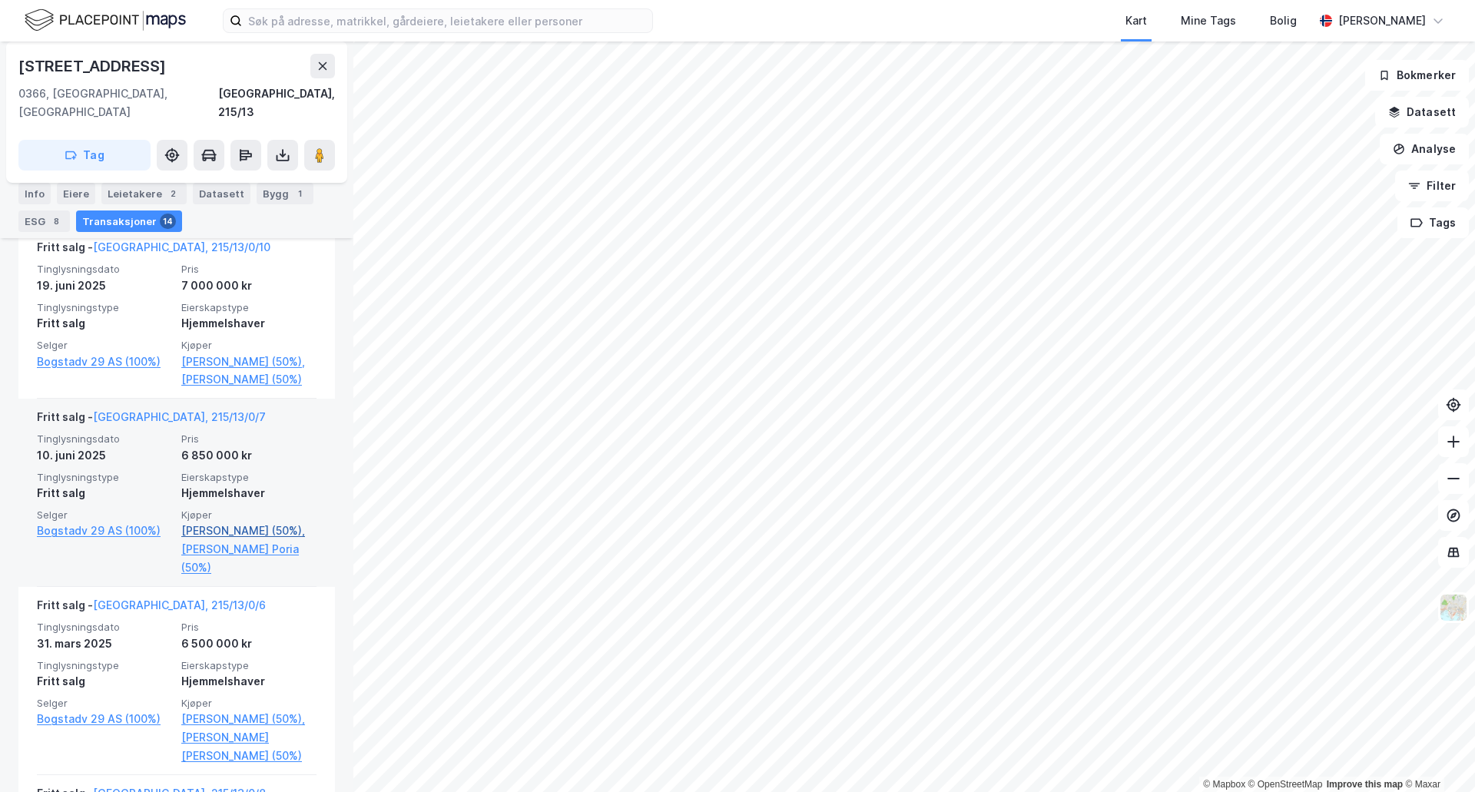
click at [243, 522] on link "[PERSON_NAME] (50%)," at bounding box center [248, 531] width 135 height 18
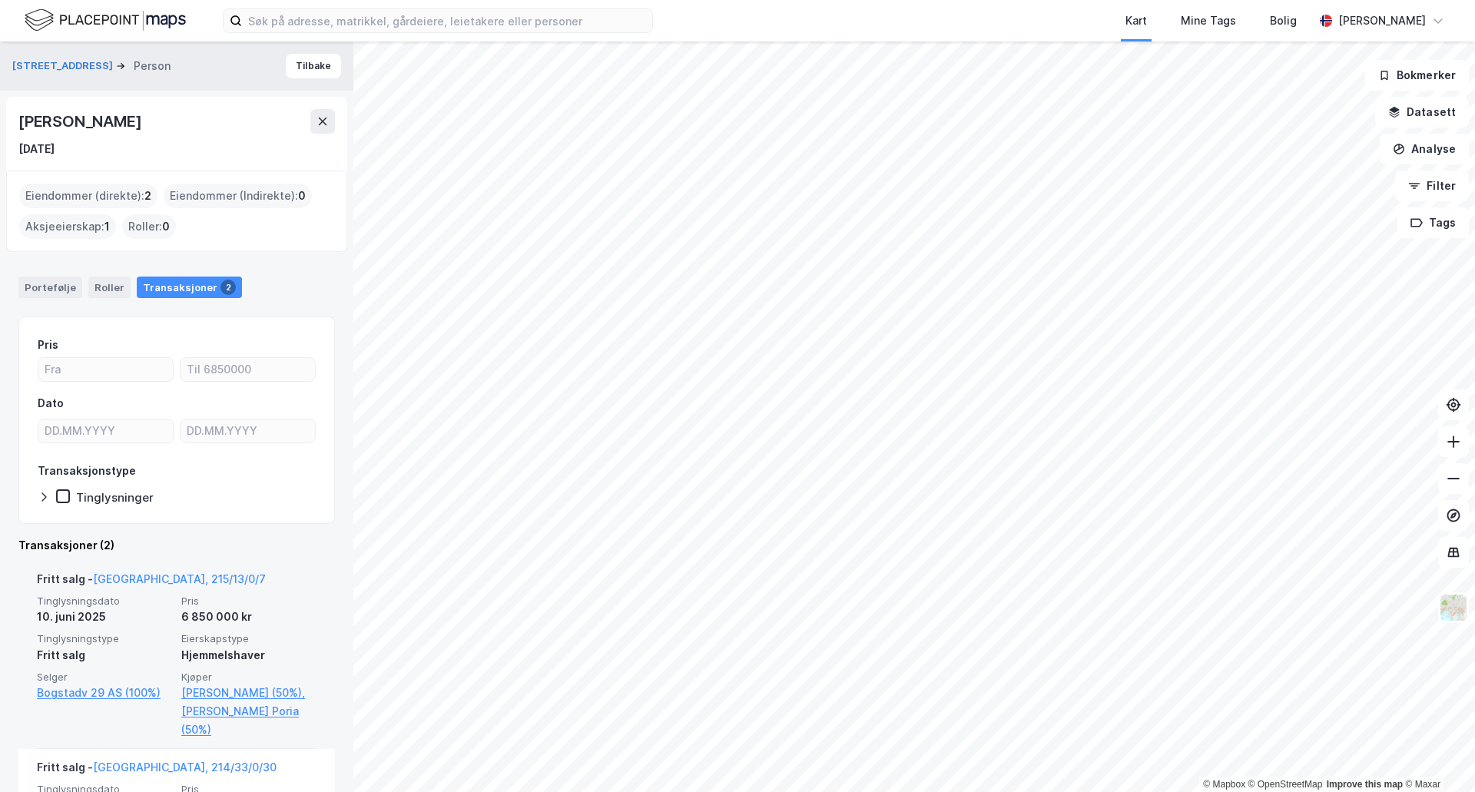
scroll to position [126, 0]
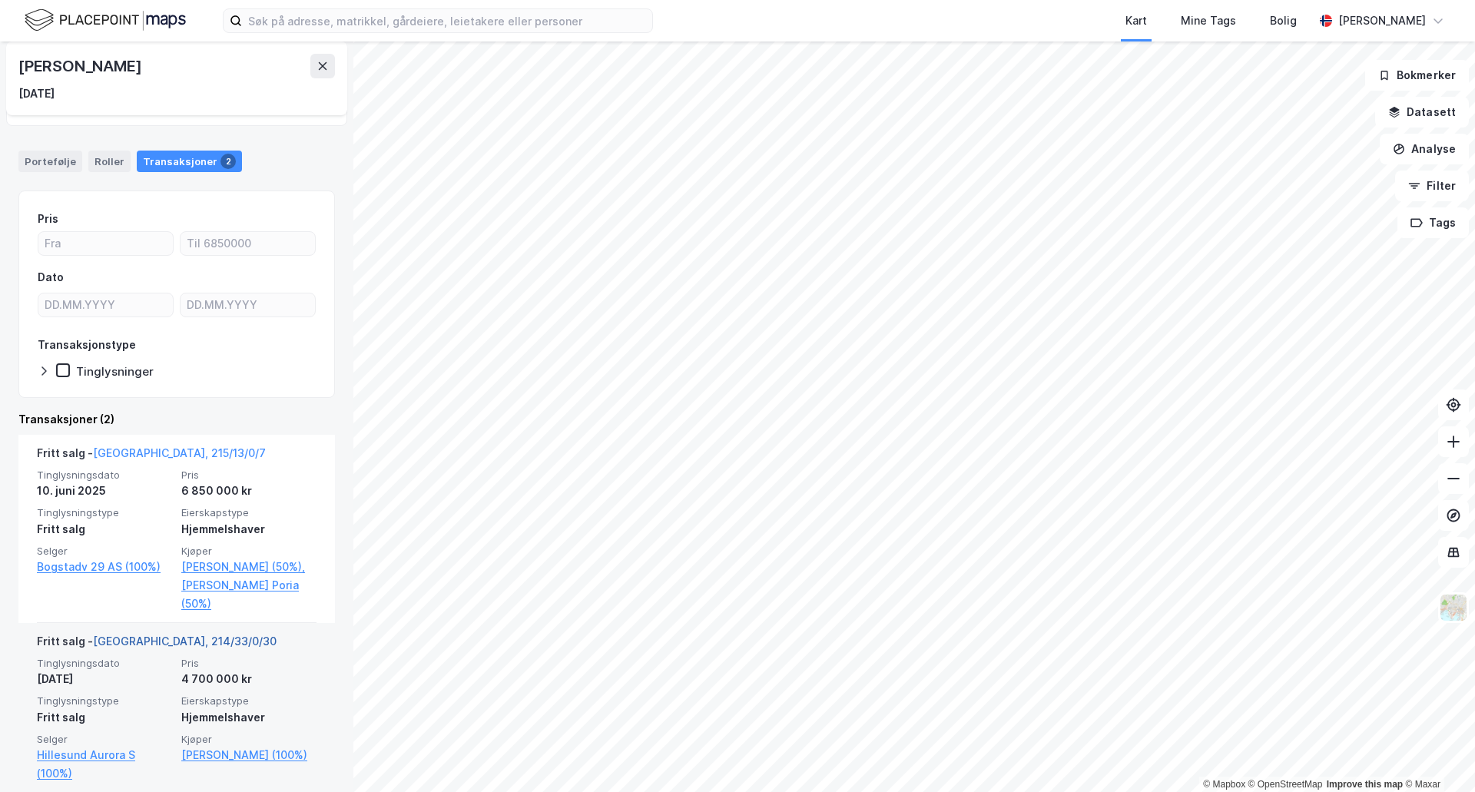
click at [156, 634] on link "[GEOGRAPHIC_DATA], 214/33/0/30" at bounding box center [185, 640] width 184 height 13
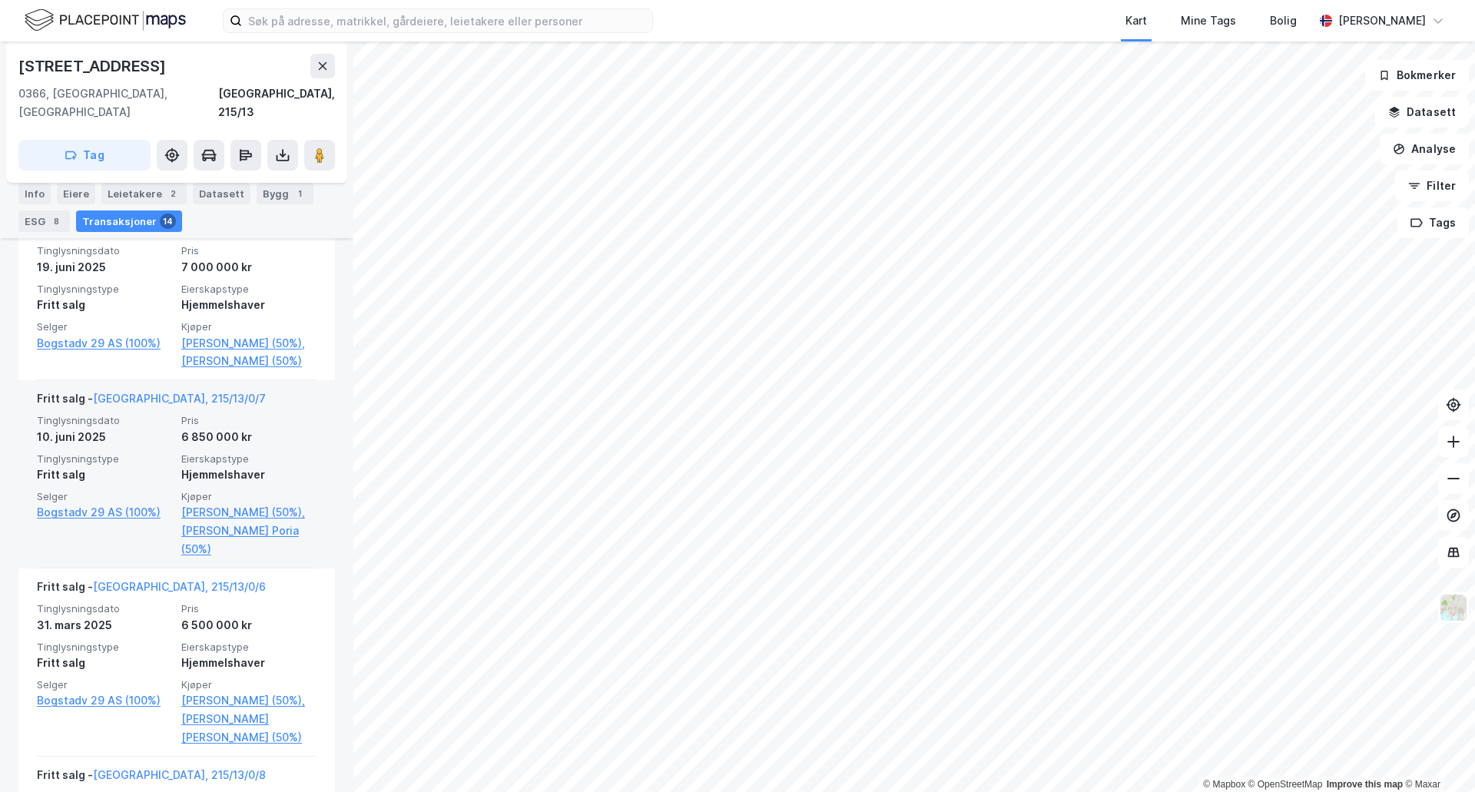
scroll to position [679, 0]
click at [232, 502] on link "[PERSON_NAME] (50%)," at bounding box center [248, 511] width 135 height 18
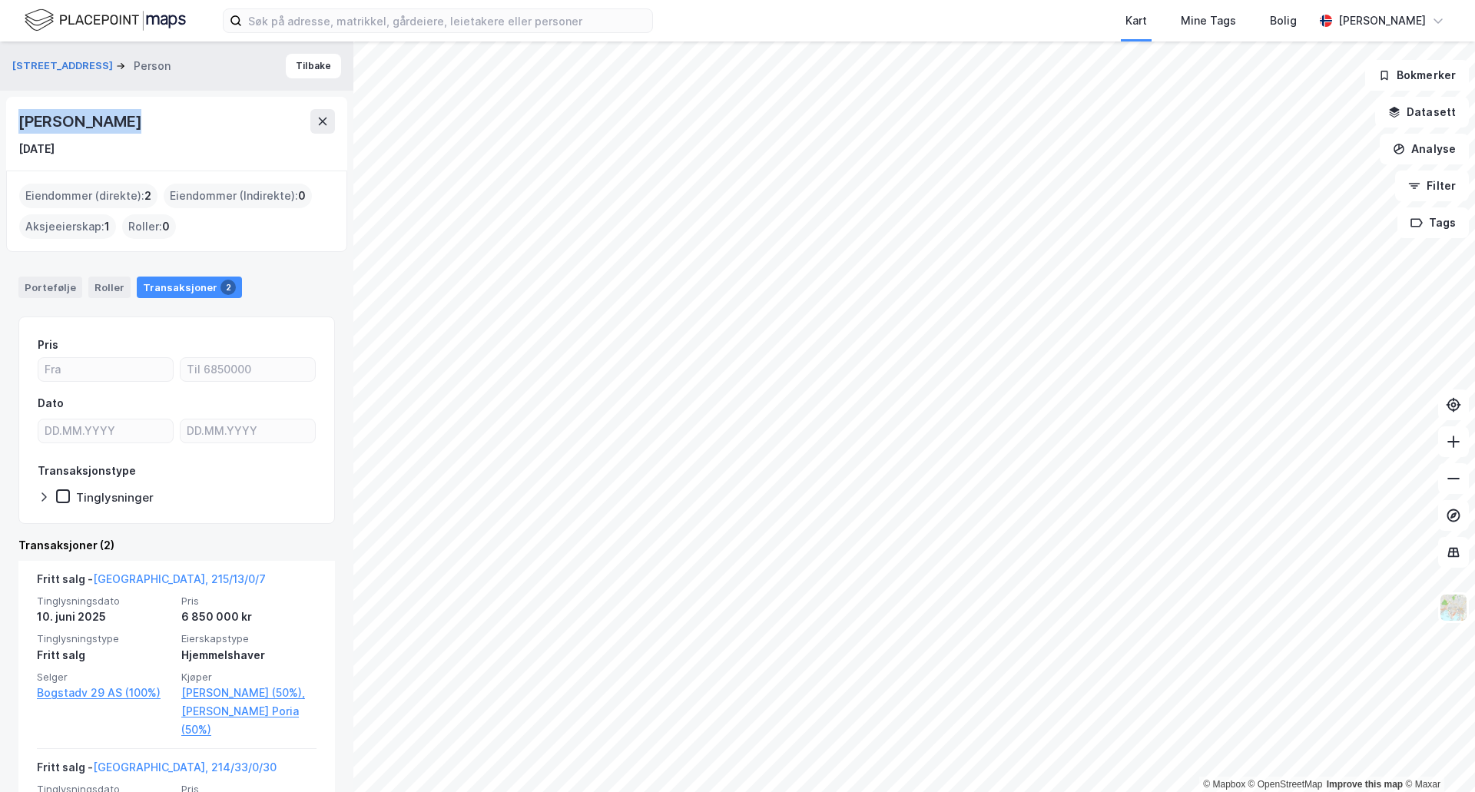
drag, startPoint x: 125, startPoint y: 120, endPoint x: 8, endPoint y: 109, distance: 117.2
click at [8, 109] on div "[PERSON_NAME] [DATE]" at bounding box center [176, 134] width 341 height 74
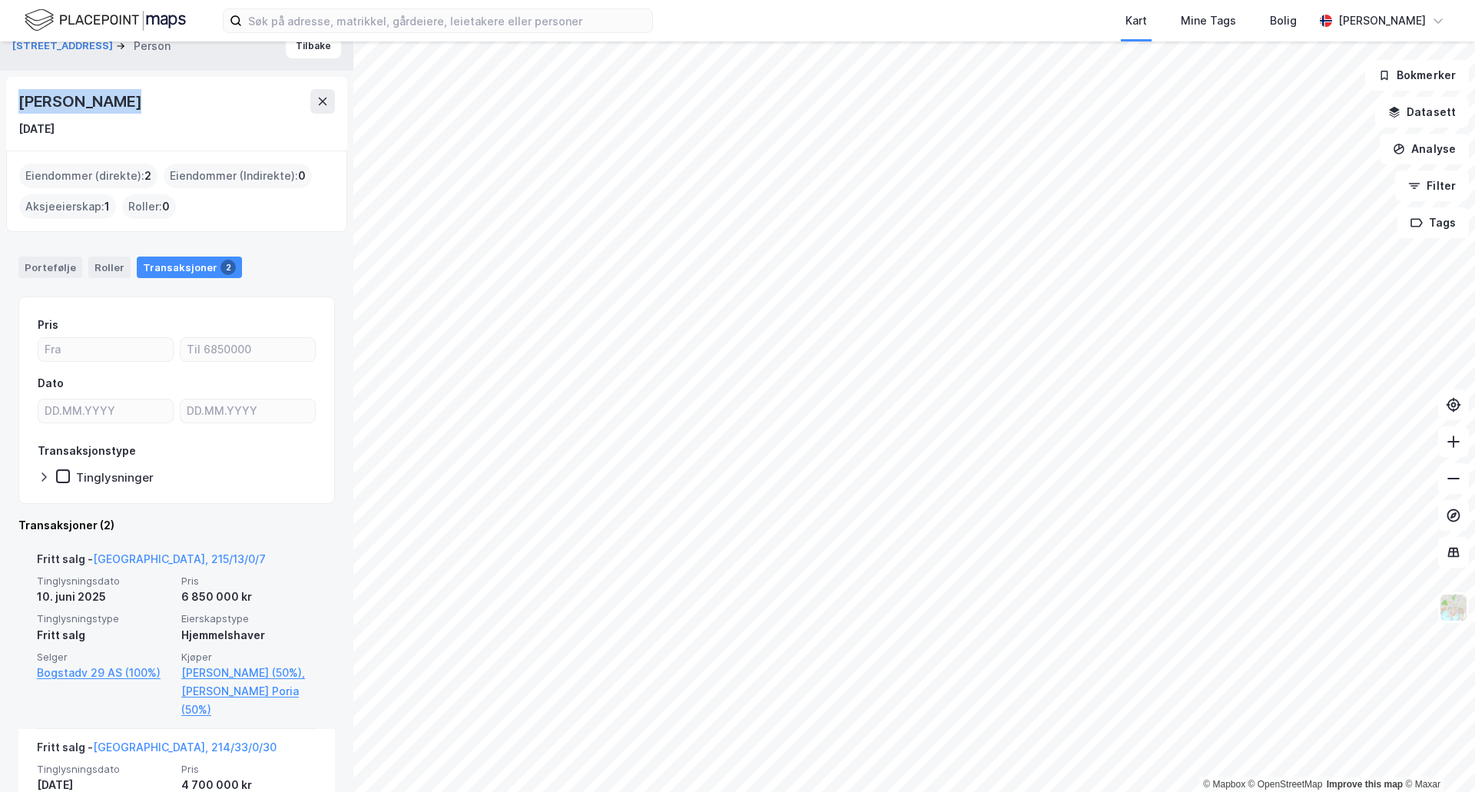
scroll to position [21, 0]
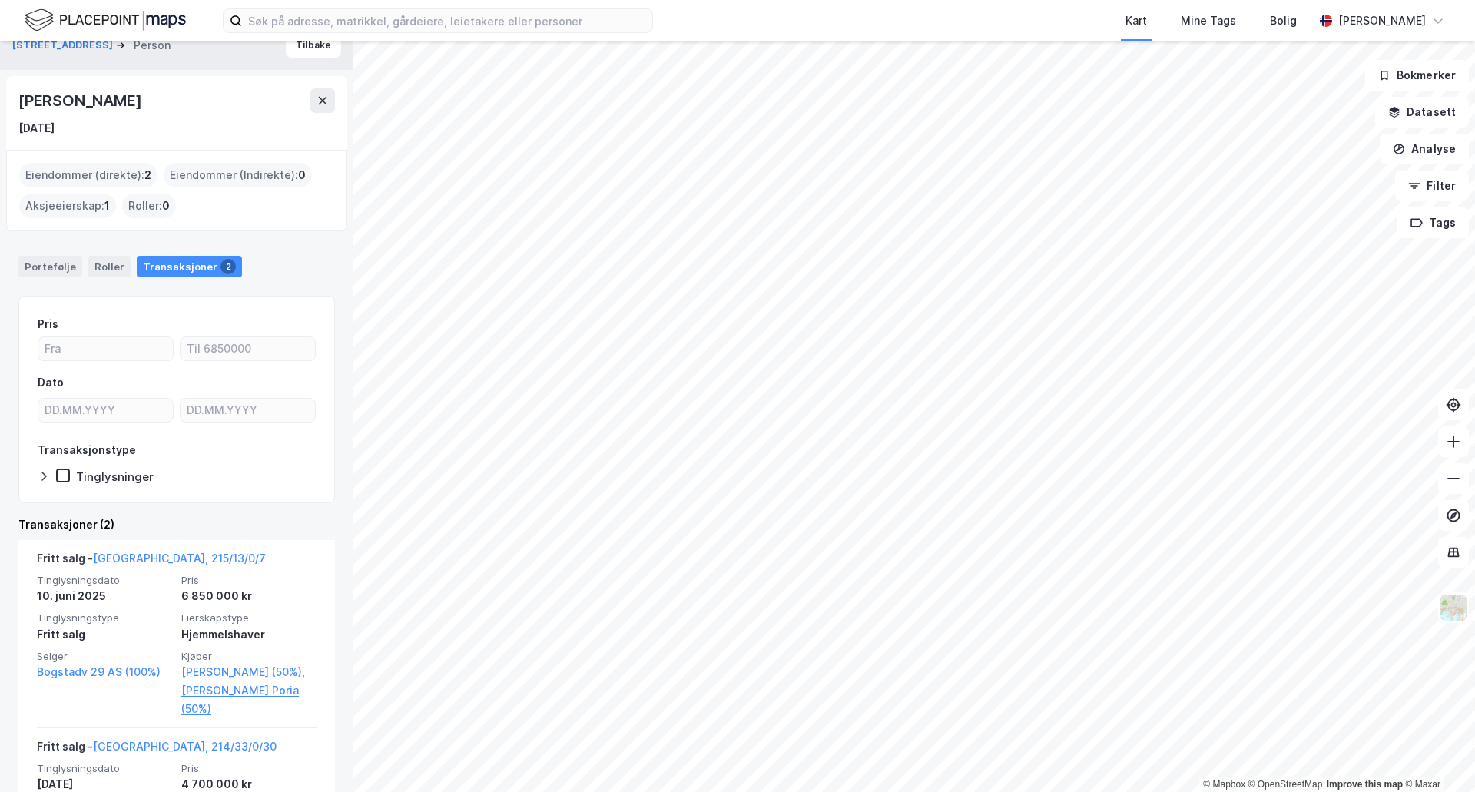
click at [127, 116] on div "[PERSON_NAME] [DATE]" at bounding box center [176, 112] width 316 height 49
drag, startPoint x: 134, startPoint y: 103, endPoint x: 12, endPoint y: 90, distance: 123.6
click at [12, 90] on div "[PERSON_NAME] [DATE]" at bounding box center [176, 113] width 341 height 74
copy div "[PERSON_NAME]"
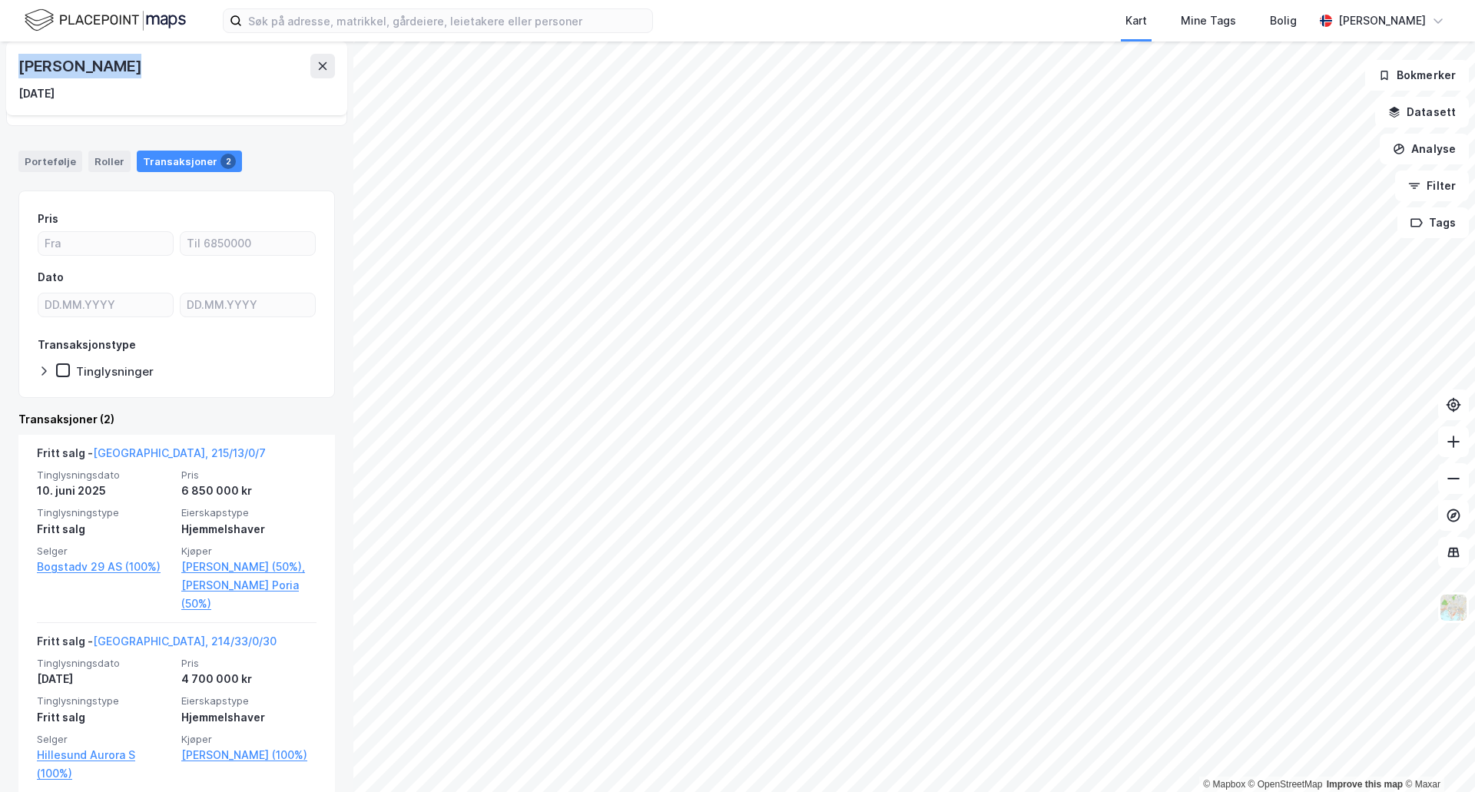
scroll to position [0, 0]
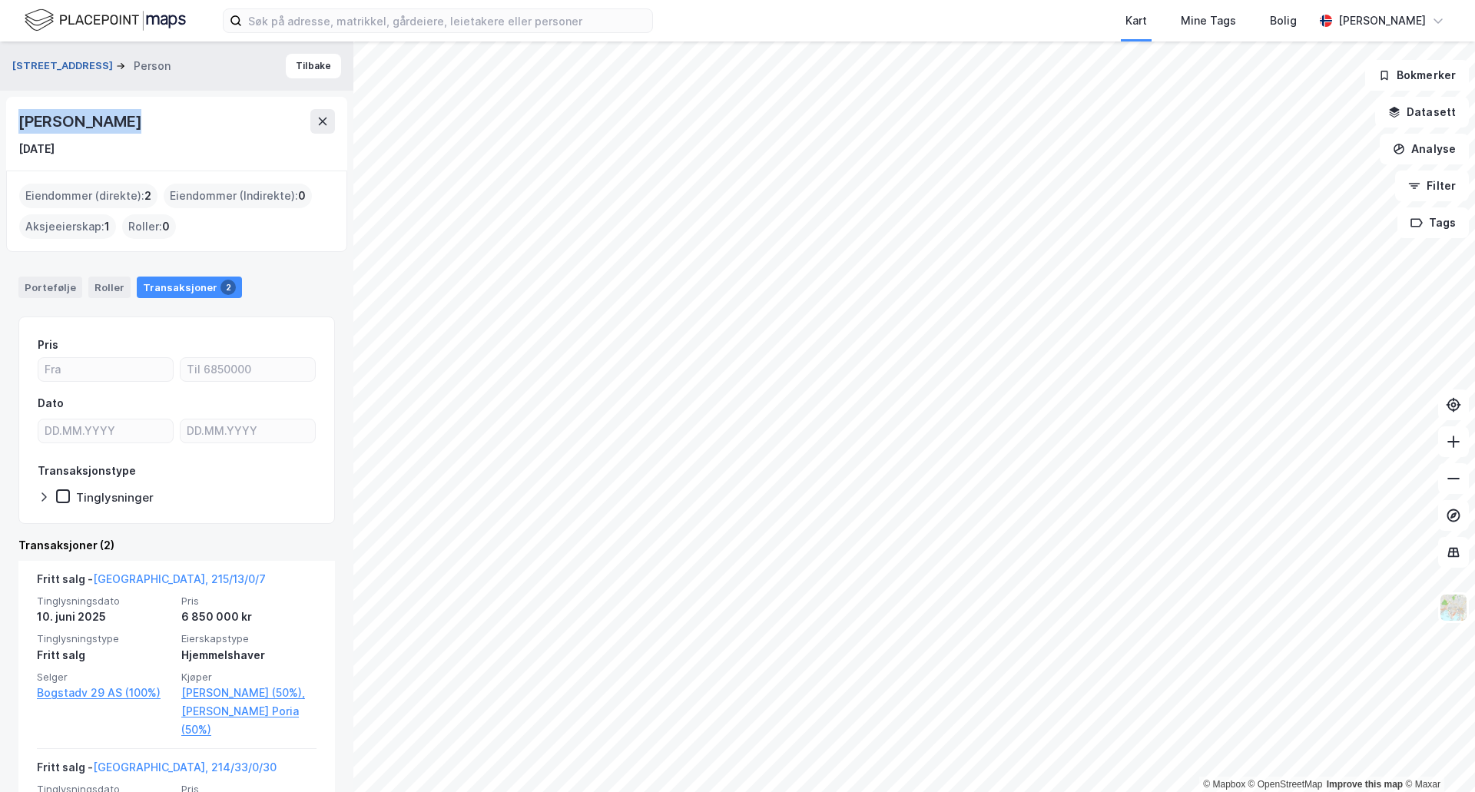
click at [64, 68] on button "[STREET_ADDRESS]" at bounding box center [64, 65] width 104 height 15
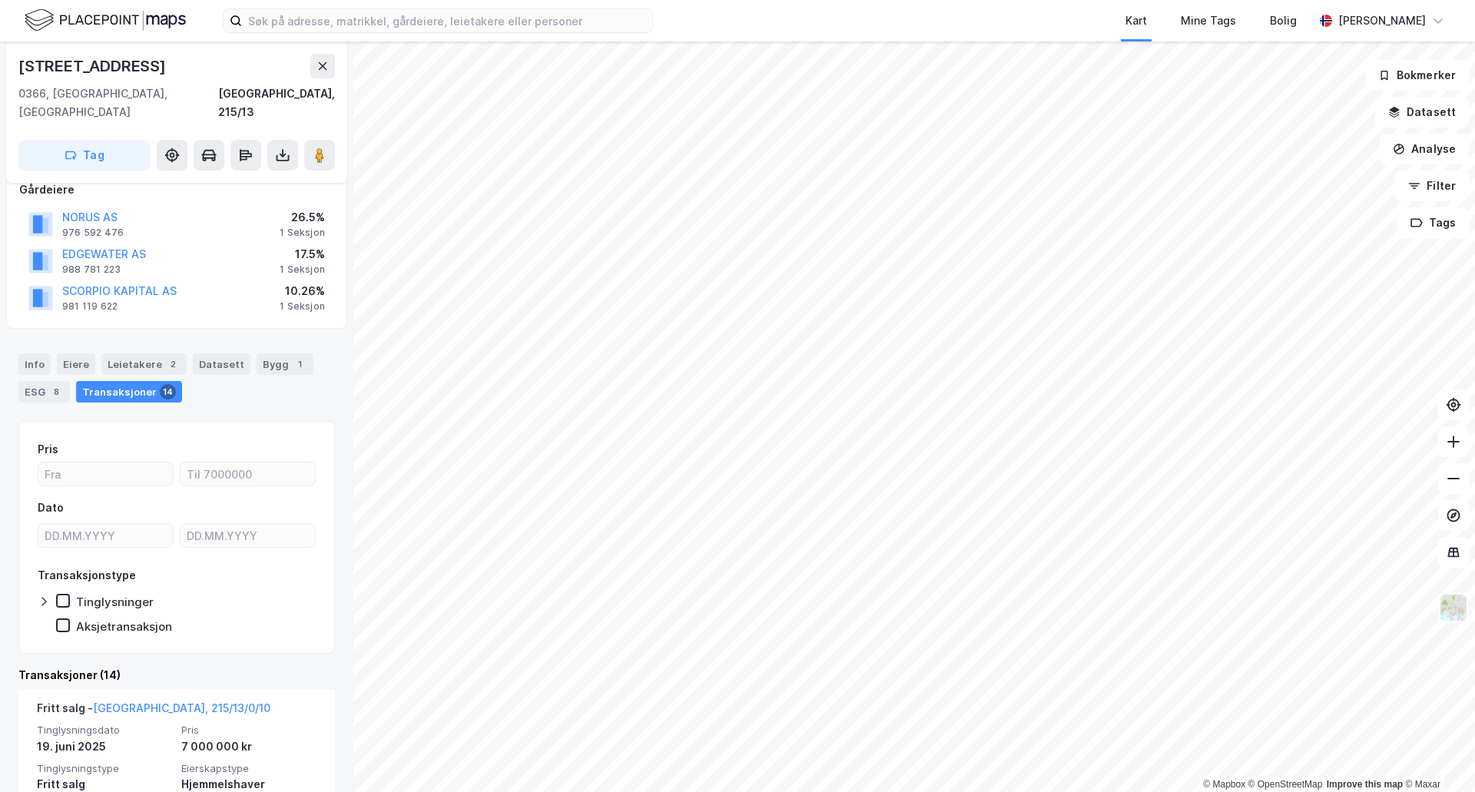
scroll to position [198, 0]
click at [66, 354] on div "Eiere" at bounding box center [76, 365] width 38 height 22
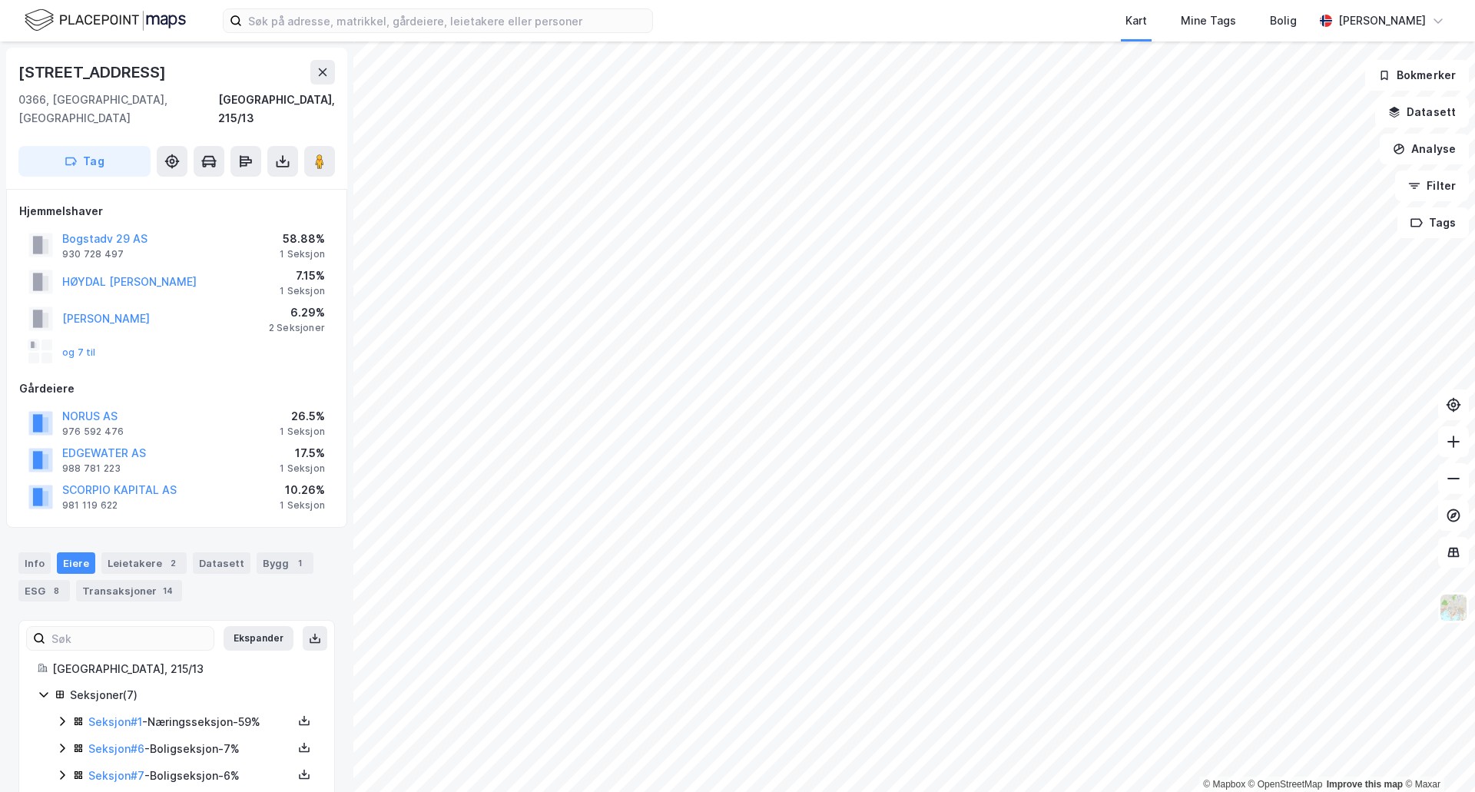
scroll to position [121, 0]
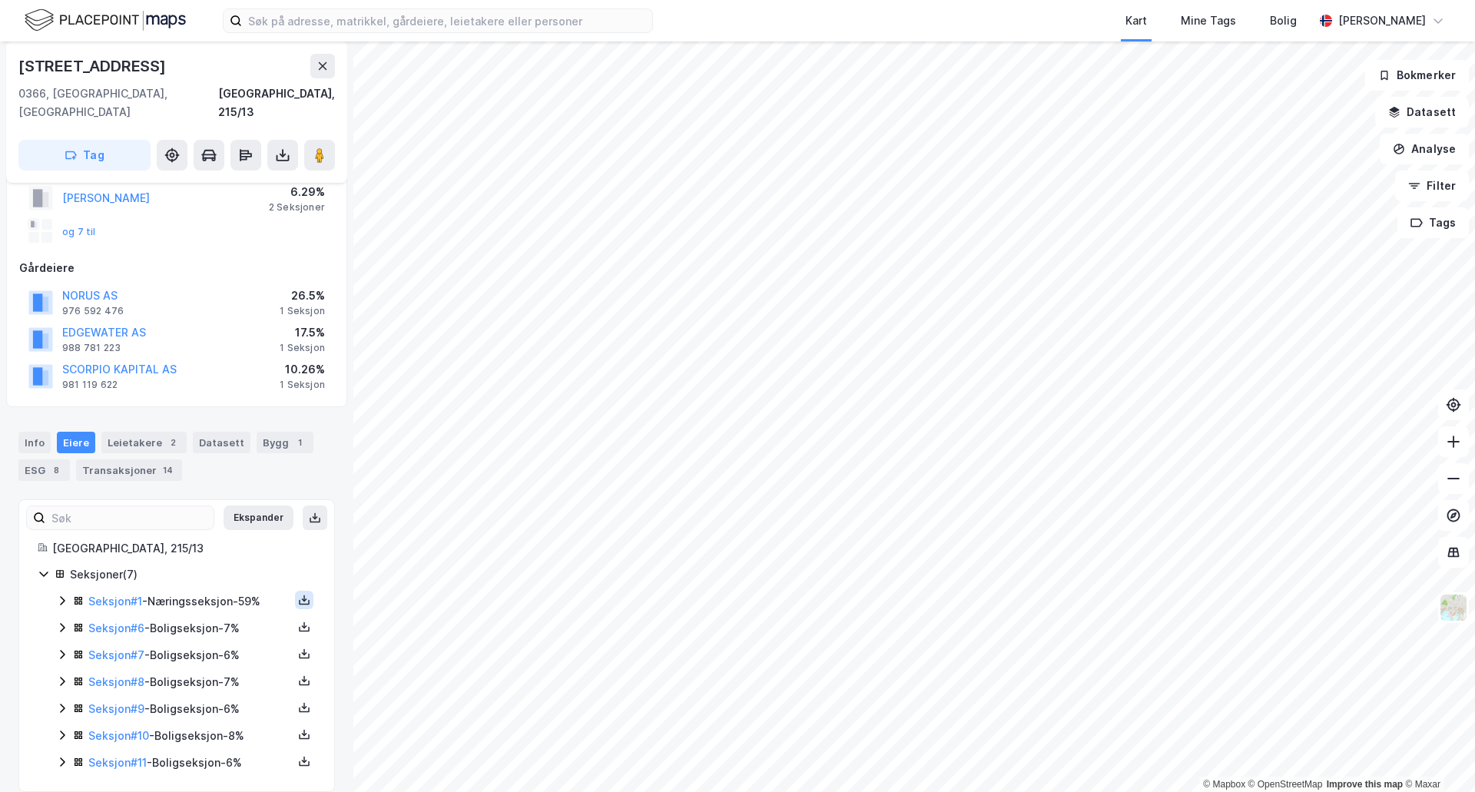
click at [298, 594] on icon at bounding box center [304, 600] width 12 height 12
click at [224, 545] on div "Grunnbok" at bounding box center [211, 554] width 51 height 18
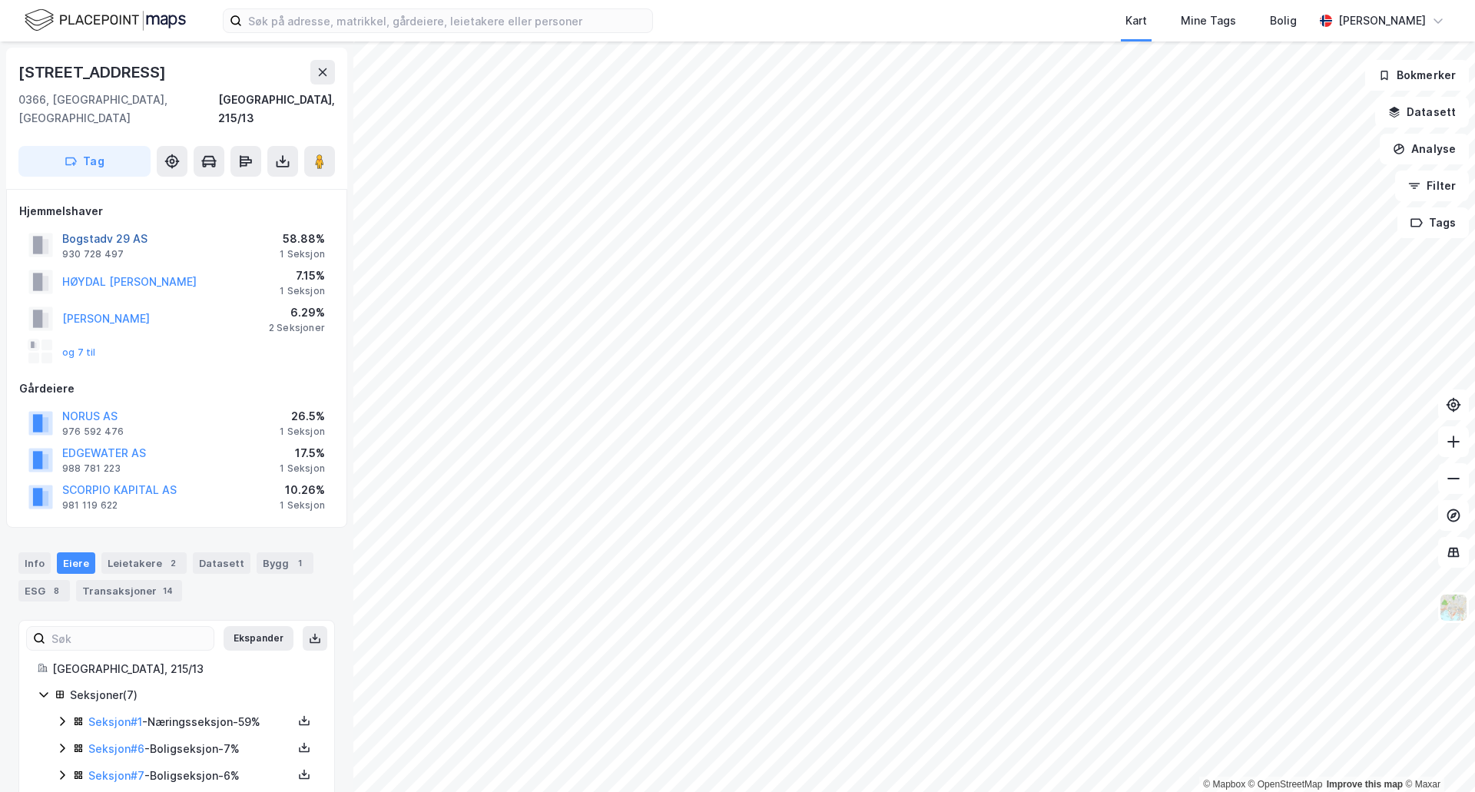
click at [0, 0] on button "Bogstadv 29 AS" at bounding box center [0, 0] width 0 height 0
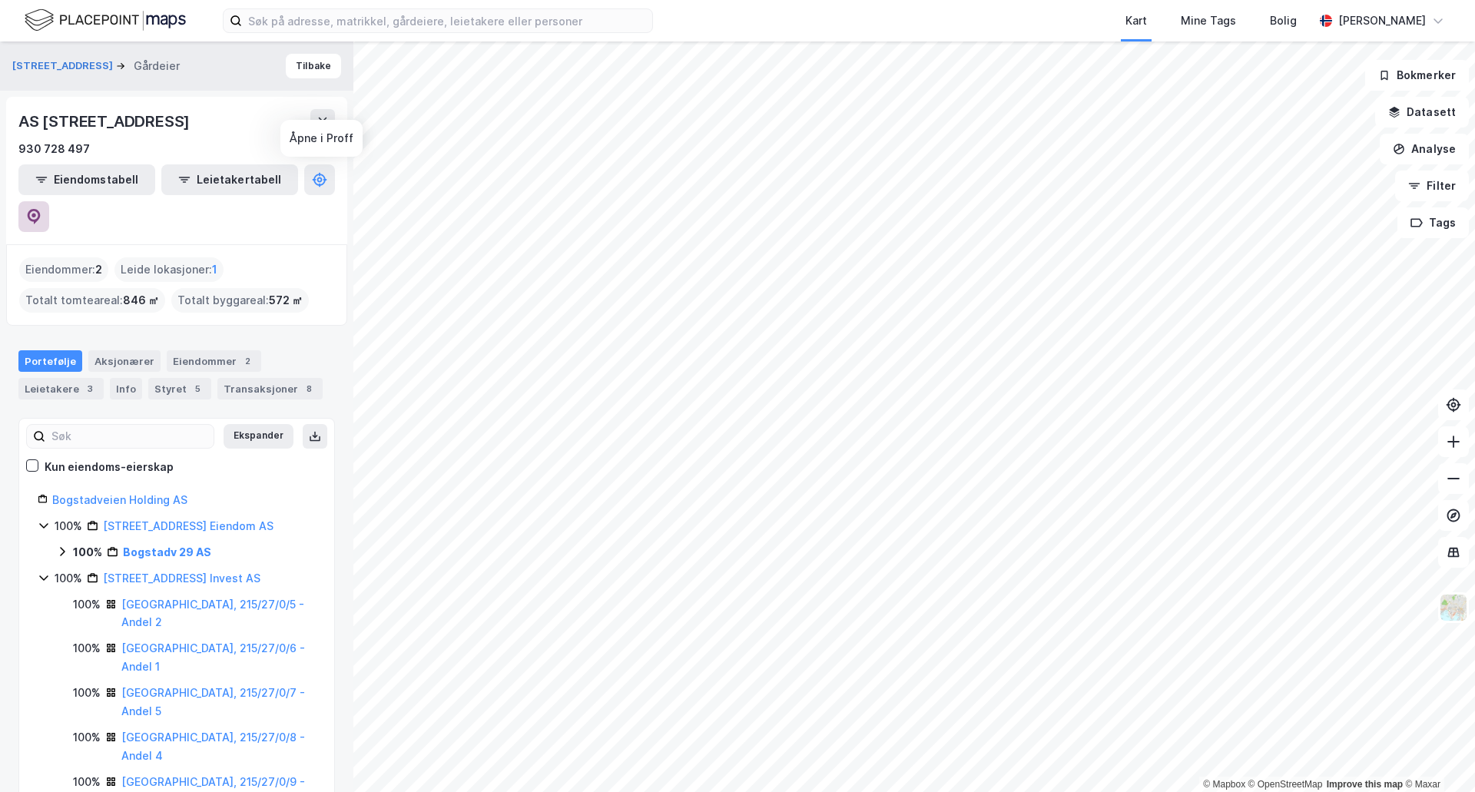
click at [41, 209] on icon at bounding box center [33, 216] width 15 height 15
click at [260, 378] on div "Transaksjoner 8" at bounding box center [269, 389] width 105 height 22
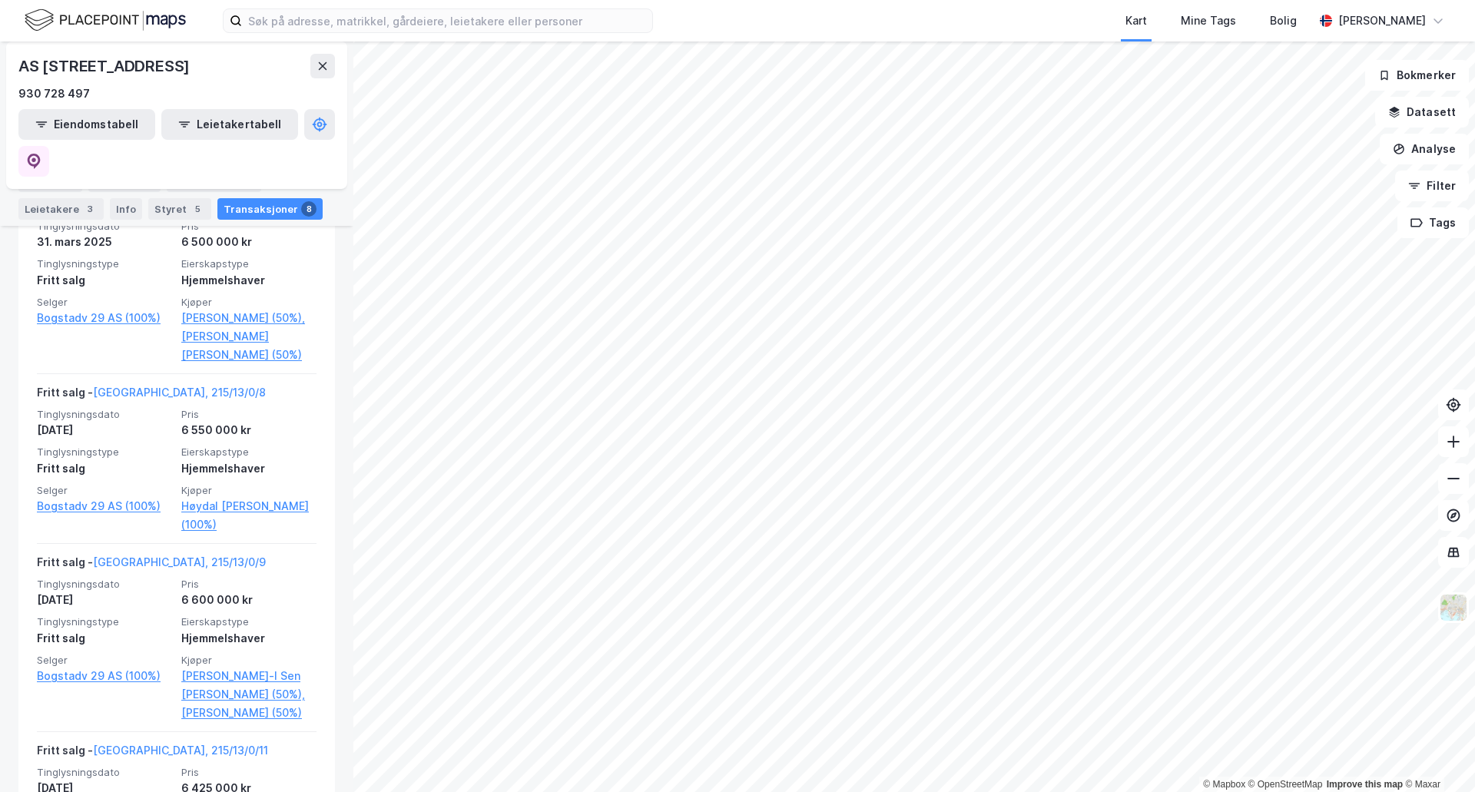
scroll to position [876, 0]
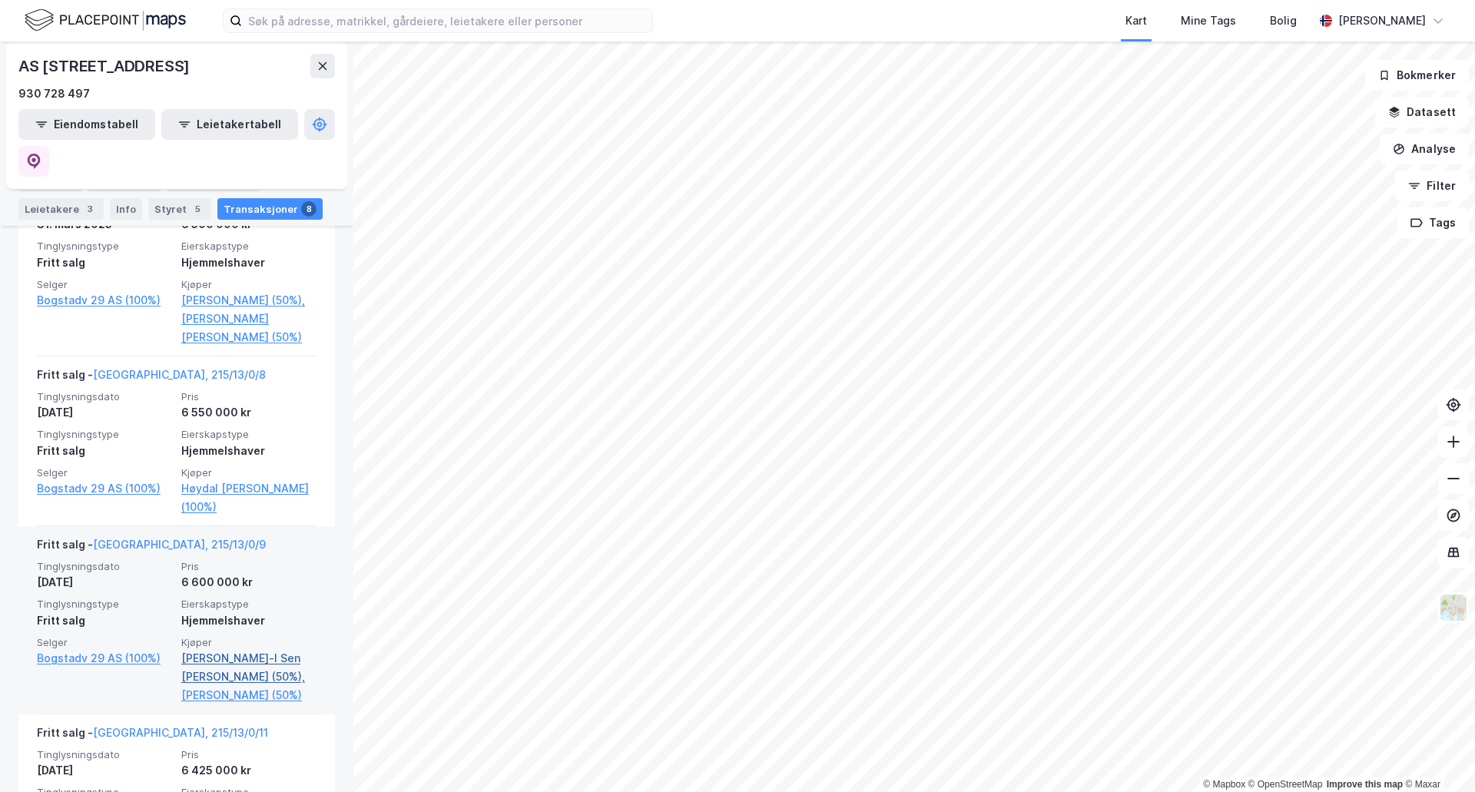
click at [224, 649] on link "[PERSON_NAME]-l Sen [PERSON_NAME] (50%)," at bounding box center [248, 667] width 135 height 37
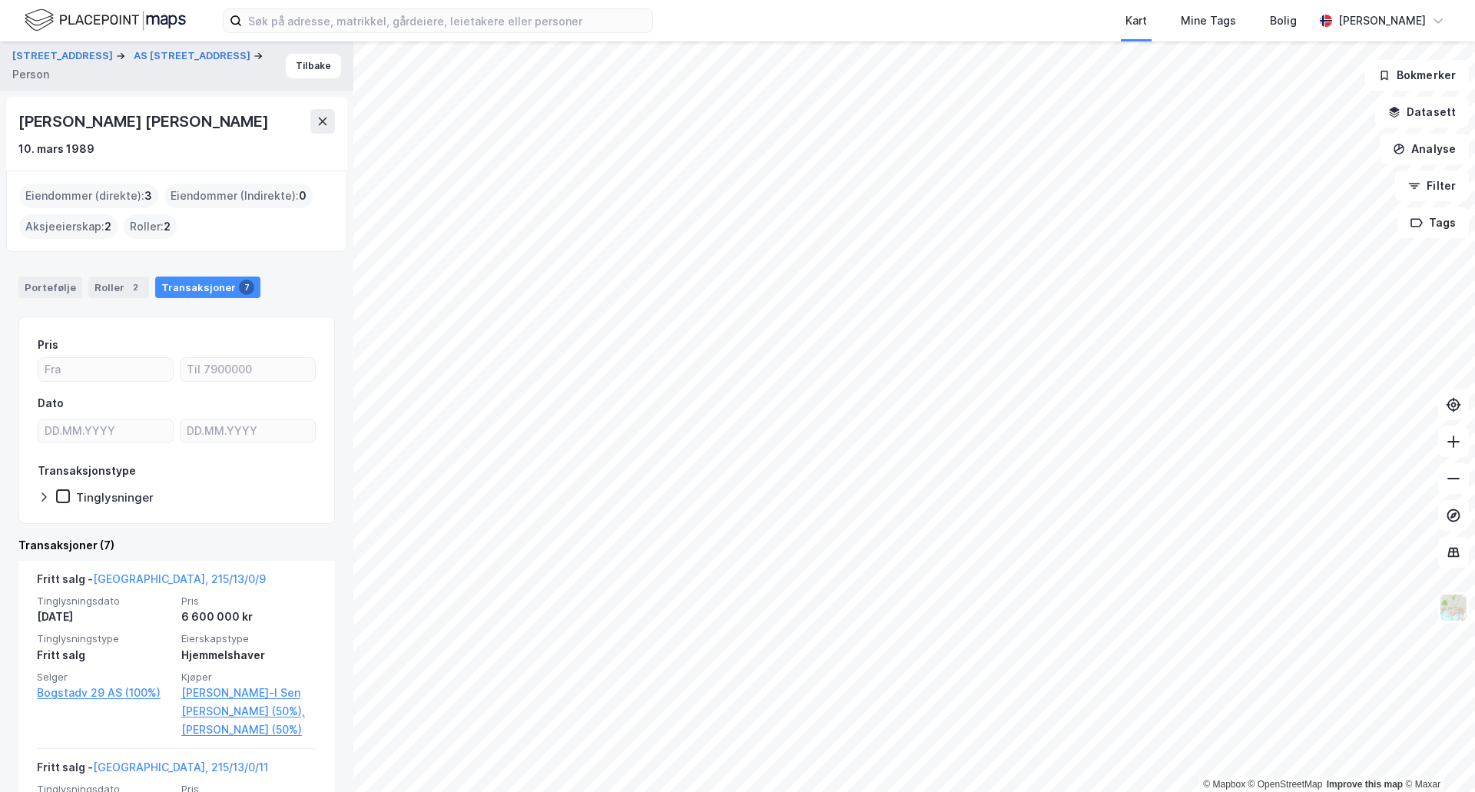
drag, startPoint x: 286, startPoint y: 117, endPoint x: 2, endPoint y: 114, distance: 284.2
click at [2, 114] on div "[STREET_ADDRESS] Person Tilbake [PERSON_NAME] [PERSON_NAME] 10. mars 1989 Eiend…" at bounding box center [176, 416] width 353 height 750
copy div "[PERSON_NAME] [PERSON_NAME]"
click at [325, 125] on icon at bounding box center [322, 121] width 12 height 12
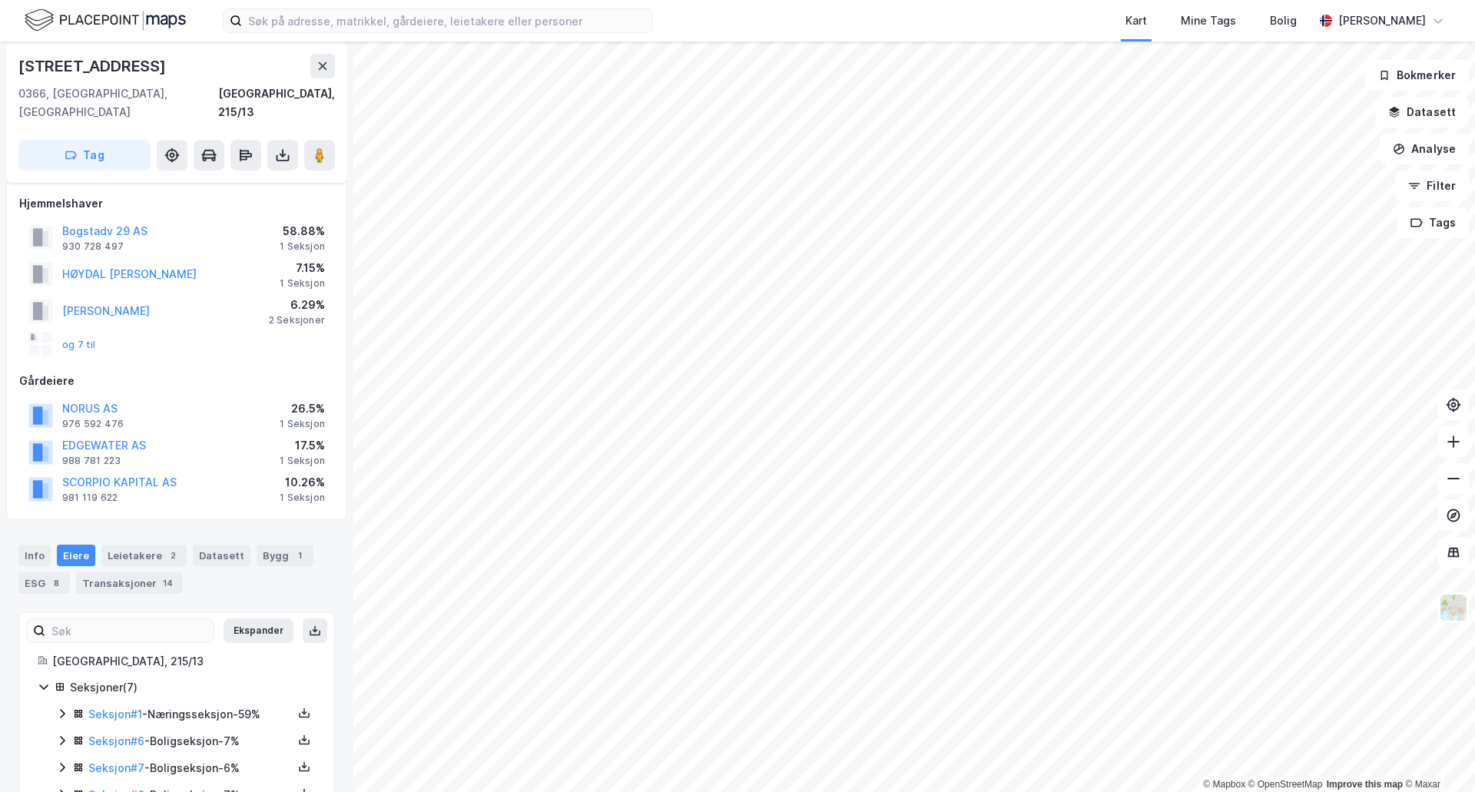
scroll to position [121, 0]
